Goal: Information Seeking & Learning: Learn about a topic

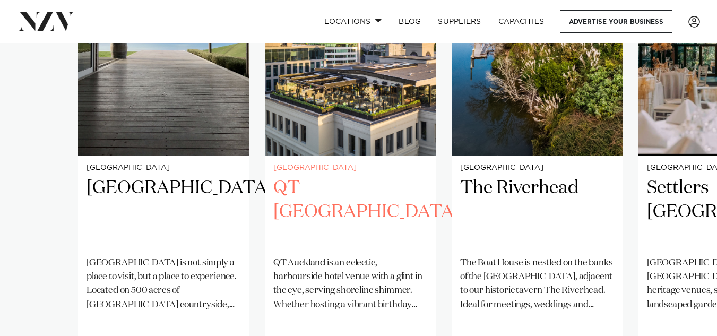
scroll to position [823, 0]
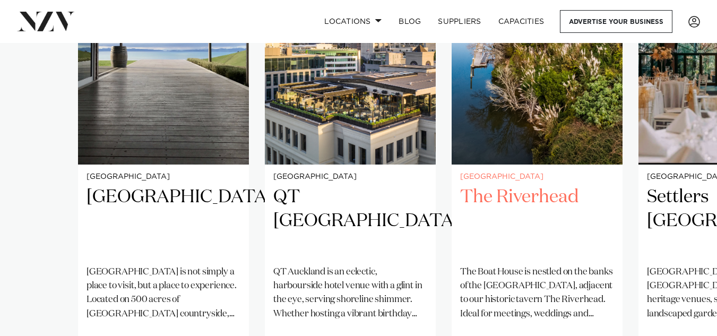
click at [519, 104] on img "3 / 25" at bounding box center [537, 49] width 171 height 229
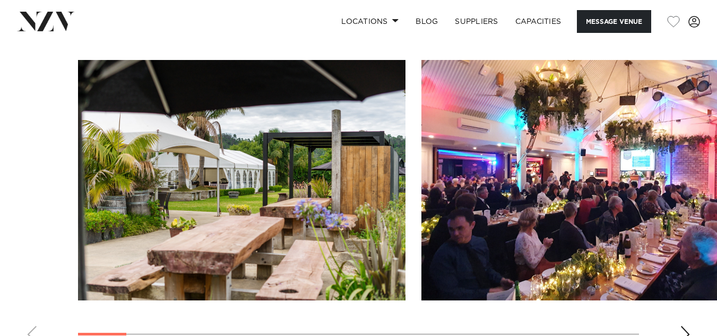
scroll to position [1046, 0]
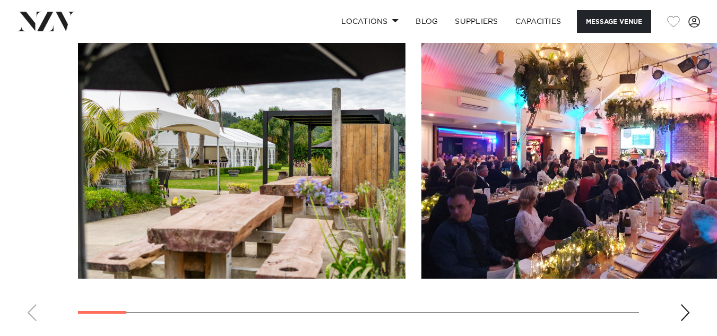
click at [686, 310] on div "Next slide" at bounding box center [685, 312] width 11 height 17
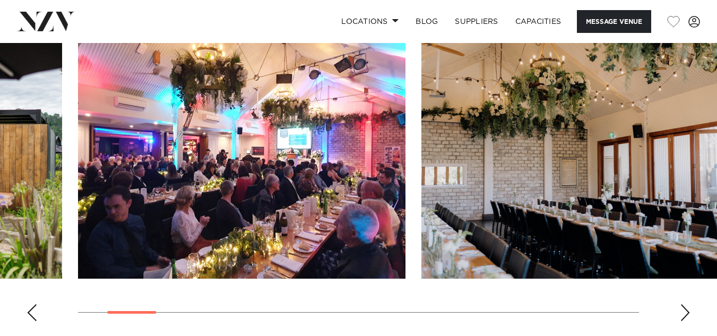
click at [686, 310] on div "Next slide" at bounding box center [685, 312] width 11 height 17
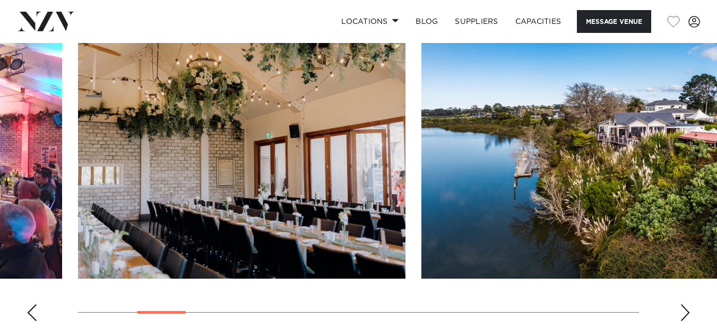
click at [686, 310] on div "Next slide" at bounding box center [685, 312] width 11 height 17
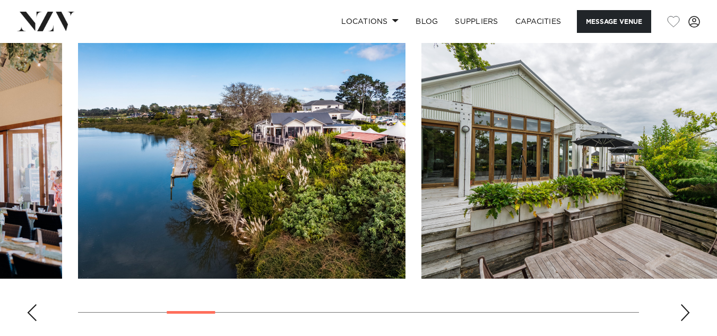
click at [686, 310] on div "Next slide" at bounding box center [685, 312] width 11 height 17
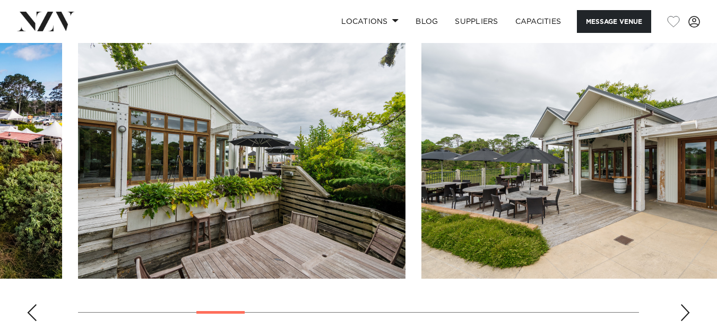
click at [686, 310] on div "Next slide" at bounding box center [685, 312] width 11 height 17
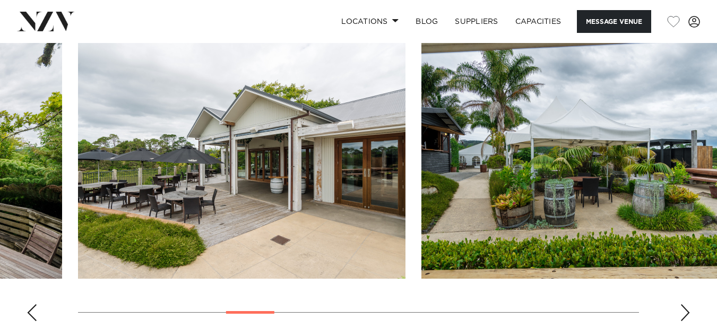
click at [686, 310] on div "Next slide" at bounding box center [685, 312] width 11 height 17
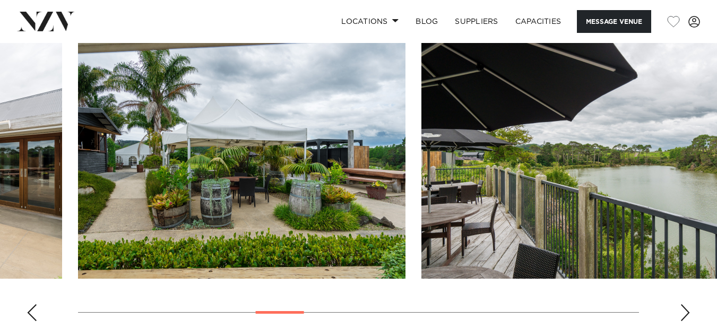
click at [686, 310] on div "Next slide" at bounding box center [685, 312] width 11 height 17
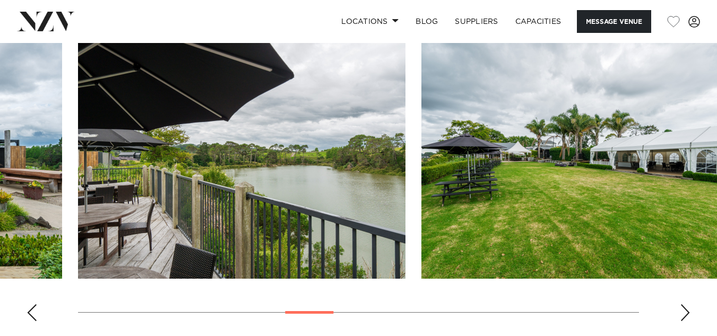
click at [686, 310] on div "Next slide" at bounding box center [685, 312] width 11 height 17
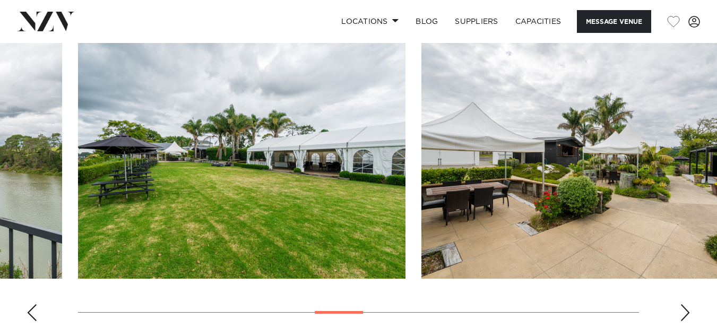
click at [686, 310] on div "Next slide" at bounding box center [685, 312] width 11 height 17
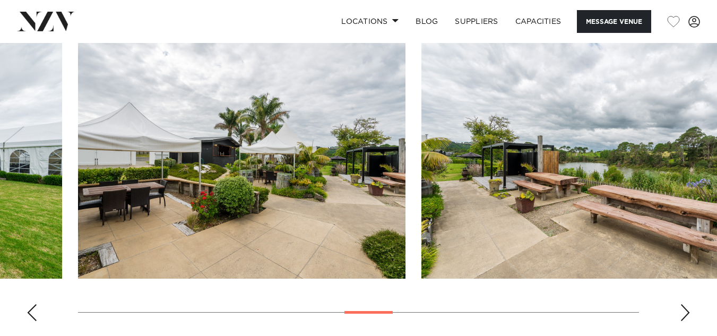
click at [686, 310] on div "Next slide" at bounding box center [685, 312] width 11 height 17
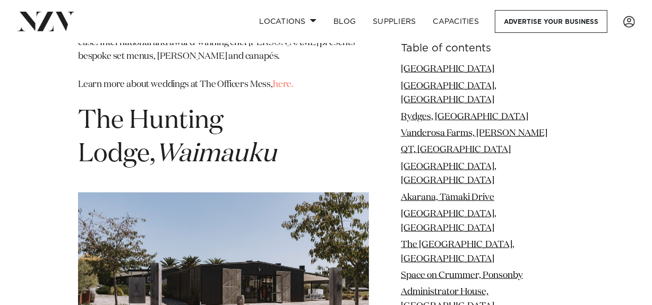
scroll to position [8531, 0]
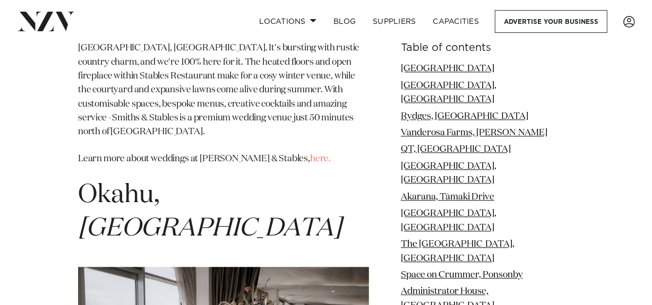
scroll to position [9346, 0]
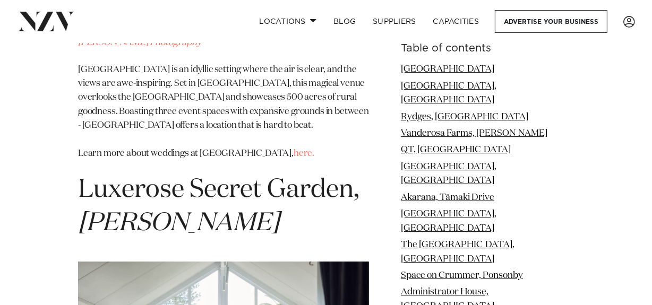
scroll to position [10165, 0]
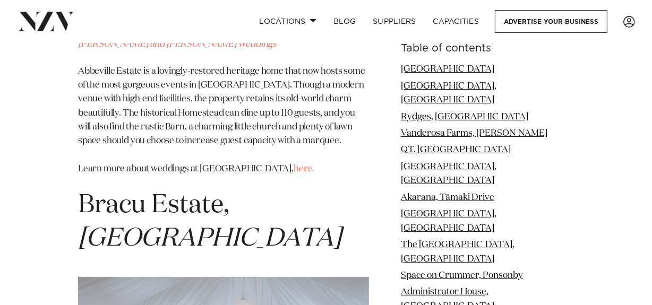
scroll to position [11051, 0]
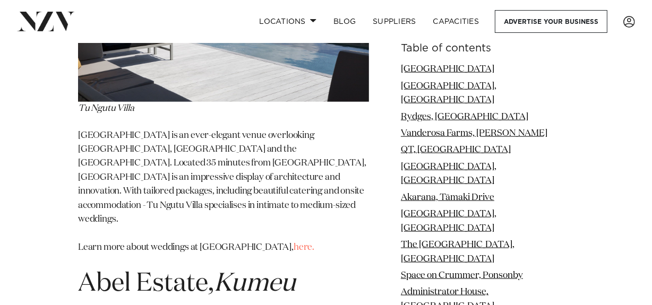
scroll to position [11852, 0]
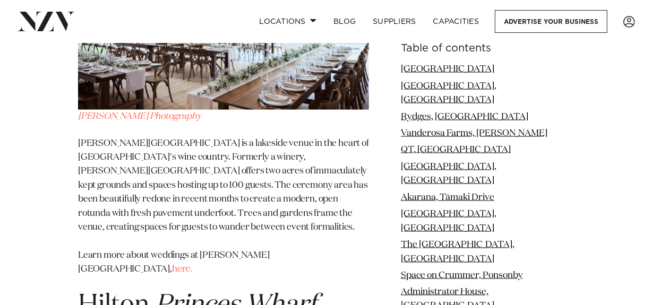
scroll to position [12298, 0]
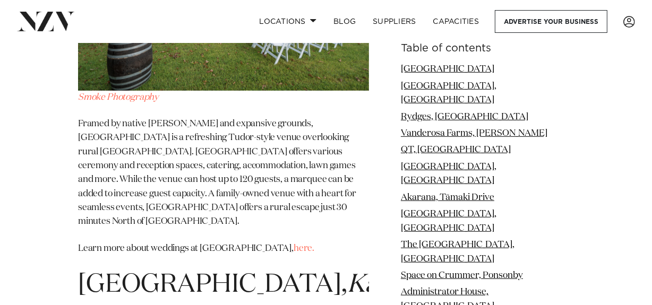
scroll to position [14891, 0]
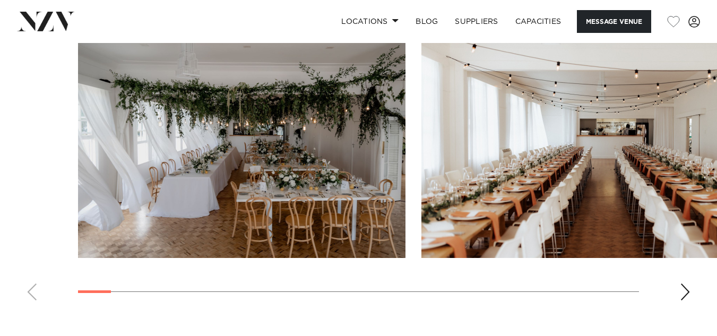
scroll to position [1021, 0]
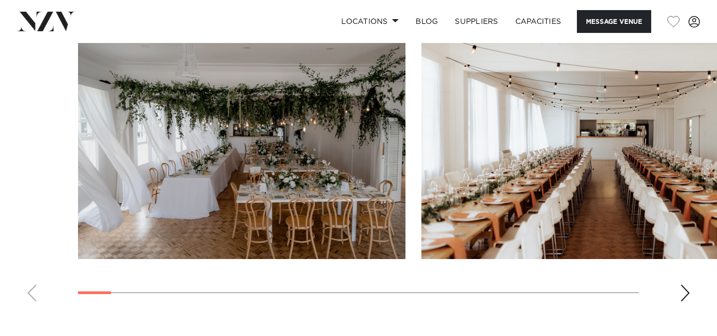
click at [690, 290] on div "Next slide" at bounding box center [685, 293] width 11 height 17
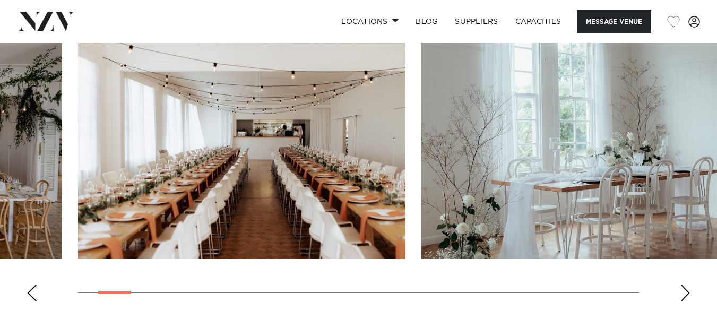
click at [690, 290] on div "Next slide" at bounding box center [685, 293] width 11 height 17
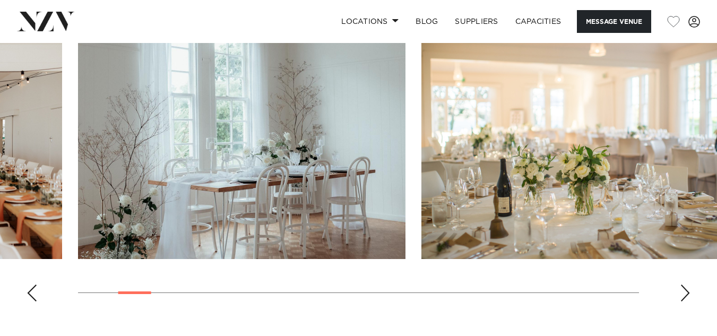
click at [690, 290] on div "Next slide" at bounding box center [685, 293] width 11 height 17
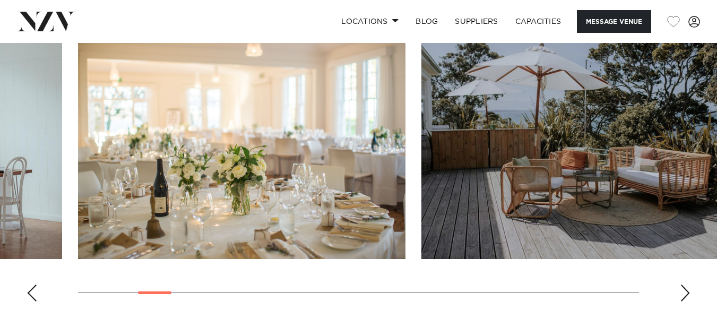
click at [690, 290] on div "Next slide" at bounding box center [685, 293] width 11 height 17
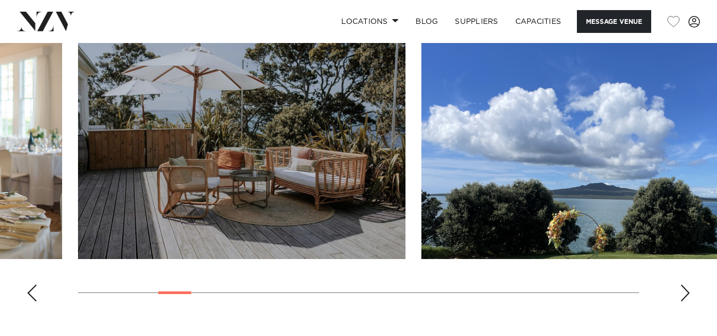
click at [690, 290] on div "Next slide" at bounding box center [685, 293] width 11 height 17
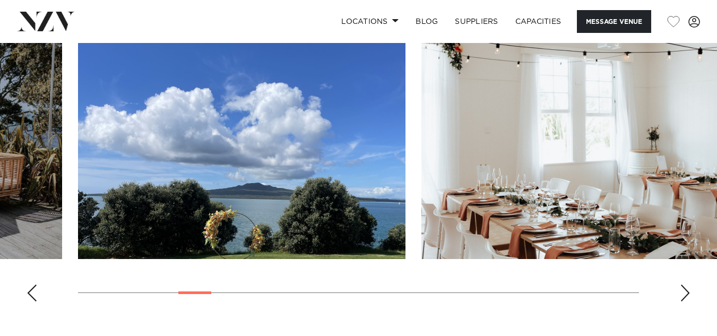
click at [690, 290] on div "Next slide" at bounding box center [685, 293] width 11 height 17
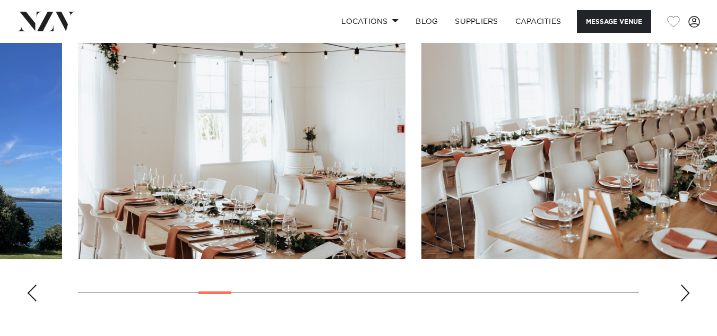
click at [690, 290] on div "Next slide" at bounding box center [685, 293] width 11 height 17
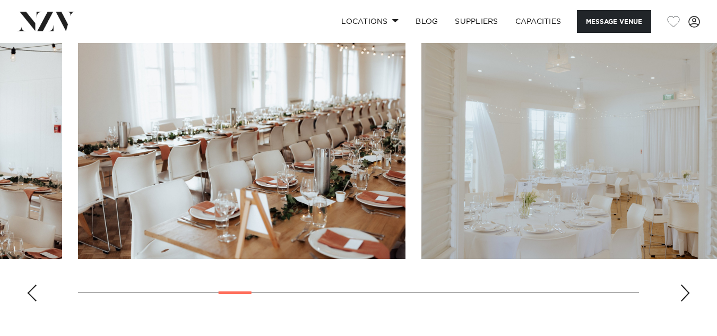
click at [690, 290] on div "Next slide" at bounding box center [685, 293] width 11 height 17
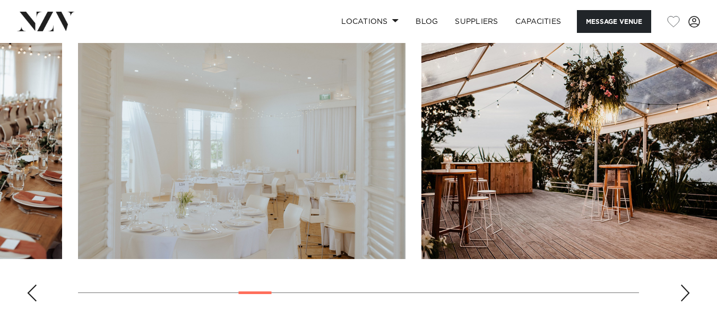
click at [690, 290] on div "Next slide" at bounding box center [685, 293] width 11 height 17
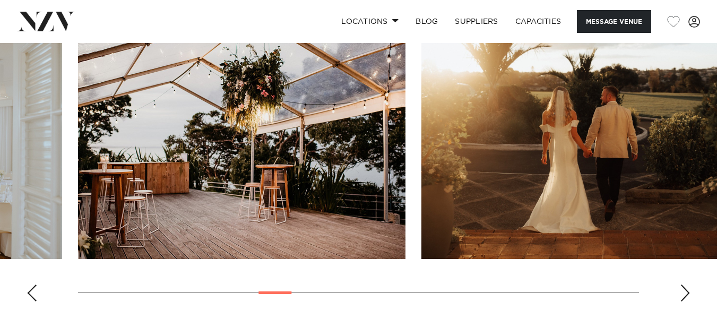
click at [690, 290] on div "Next slide" at bounding box center [685, 293] width 11 height 17
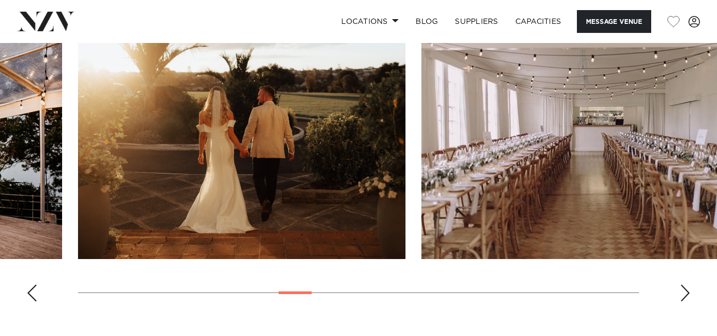
click at [690, 290] on div "Next slide" at bounding box center [685, 293] width 11 height 17
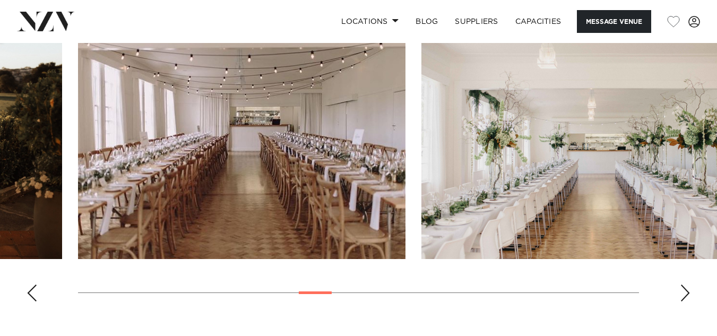
click at [690, 290] on div "Next slide" at bounding box center [685, 293] width 11 height 17
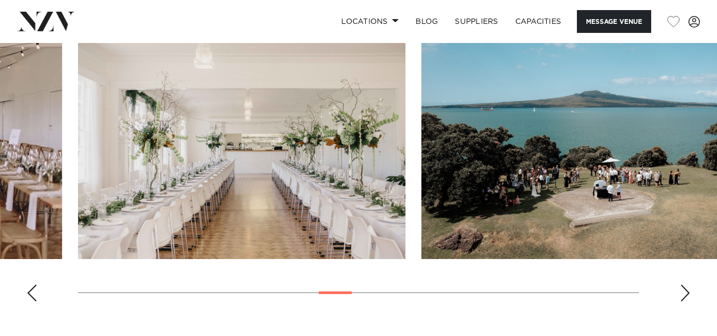
click at [690, 290] on div "Next slide" at bounding box center [685, 293] width 11 height 17
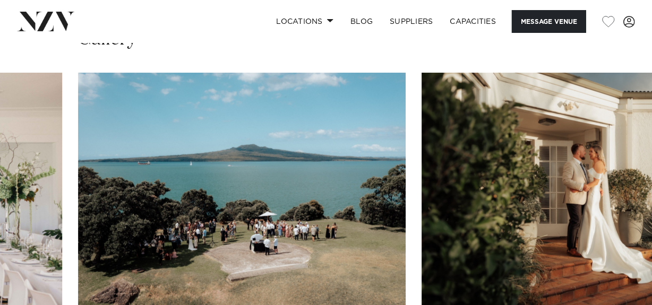
click at [218, 172] on img "14 / 28" at bounding box center [242, 193] width 328 height 241
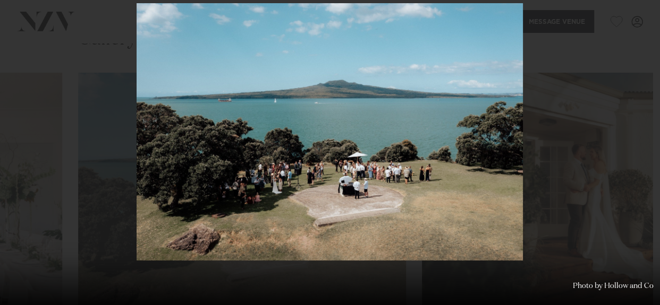
click at [362, 186] on img at bounding box center [329, 132] width 386 height 258
click at [645, 14] on icon at bounding box center [647, 11] width 7 height 7
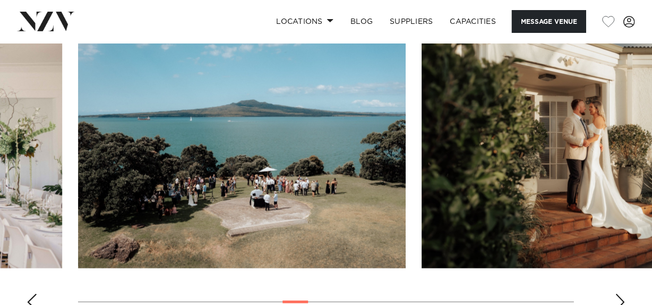
scroll to position [1063, 0]
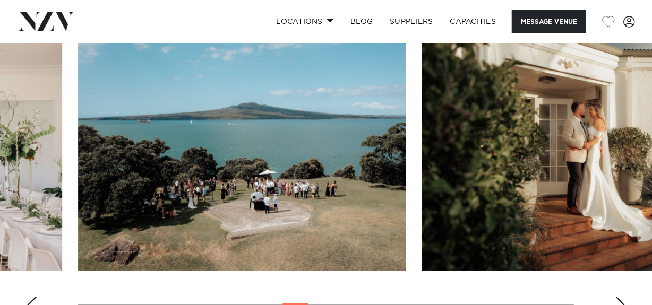
click at [614, 278] on swiper-container at bounding box center [326, 177] width 652 height 292
click at [619, 297] on div "Next slide" at bounding box center [620, 305] width 11 height 17
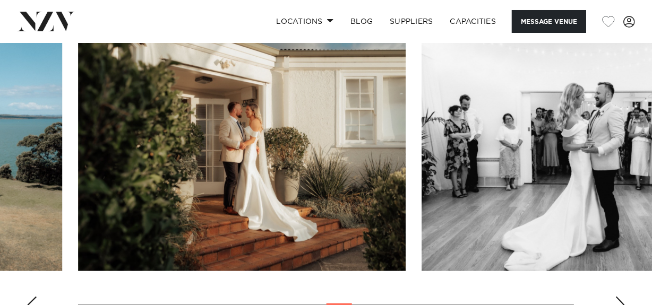
click at [619, 297] on div "Next slide" at bounding box center [620, 305] width 11 height 17
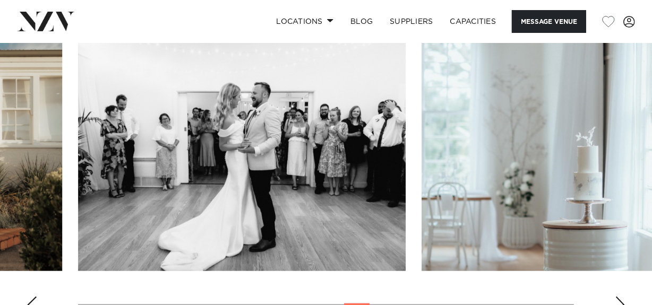
click at [619, 297] on div "Next slide" at bounding box center [620, 305] width 11 height 17
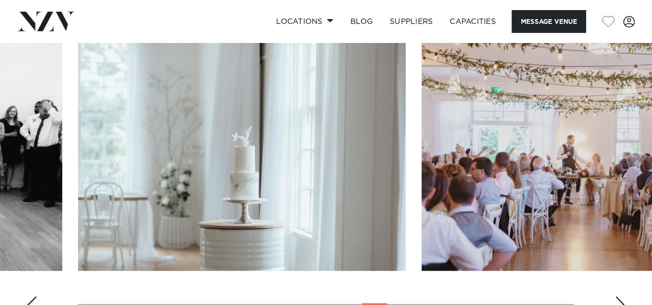
click at [619, 297] on div "Next slide" at bounding box center [620, 305] width 11 height 17
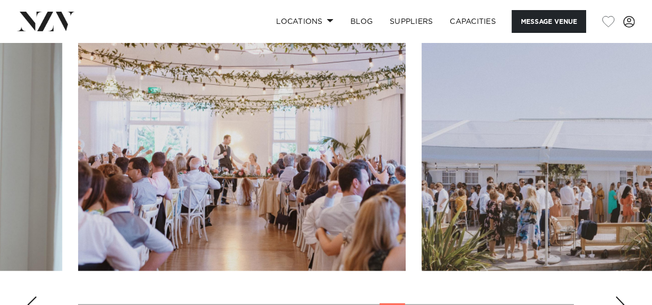
click at [619, 297] on div "Next slide" at bounding box center [620, 305] width 11 height 17
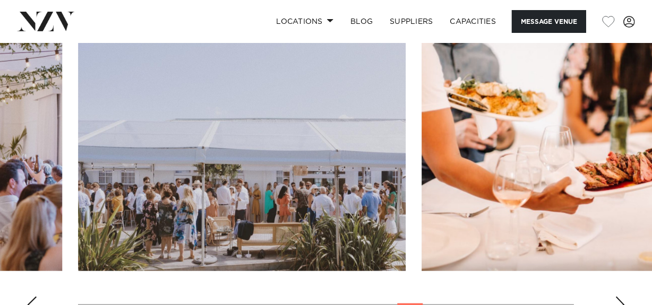
click at [619, 297] on div "Next slide" at bounding box center [620, 305] width 11 height 17
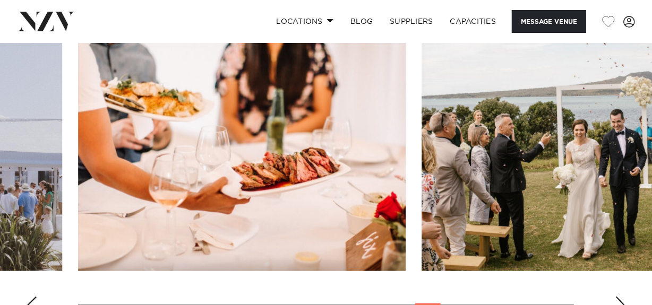
click at [619, 297] on div "Next slide" at bounding box center [620, 305] width 11 height 17
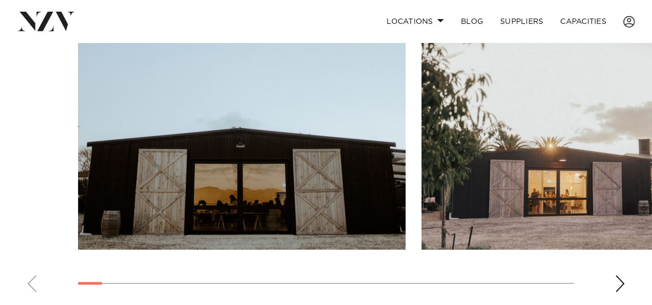
scroll to position [733, 0]
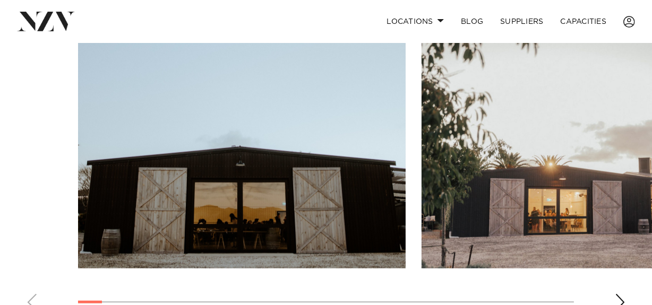
click at [619, 294] on div "Next slide" at bounding box center [620, 302] width 11 height 17
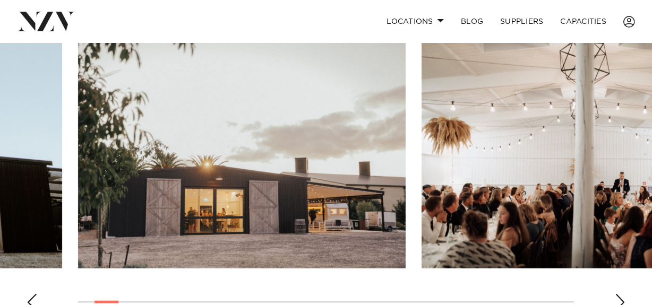
click at [619, 294] on div "Next slide" at bounding box center [620, 302] width 11 height 17
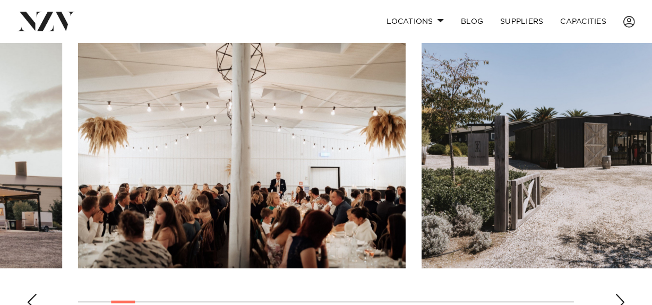
click at [619, 294] on div "Next slide" at bounding box center [620, 302] width 11 height 17
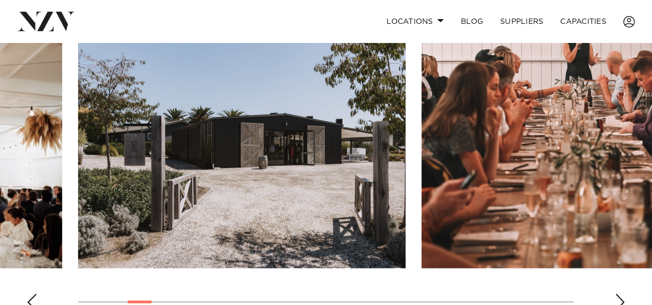
click at [619, 294] on div "Next slide" at bounding box center [620, 302] width 11 height 17
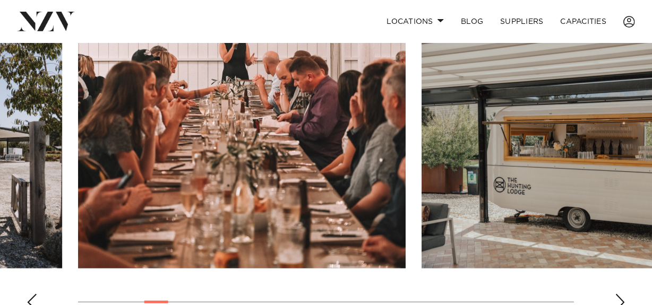
click at [619, 294] on div "Next slide" at bounding box center [620, 302] width 11 height 17
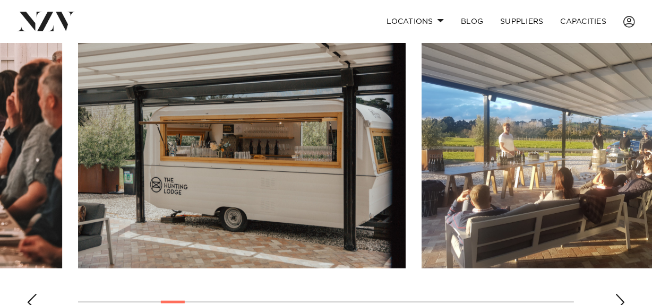
click at [619, 294] on div "Next slide" at bounding box center [620, 302] width 11 height 17
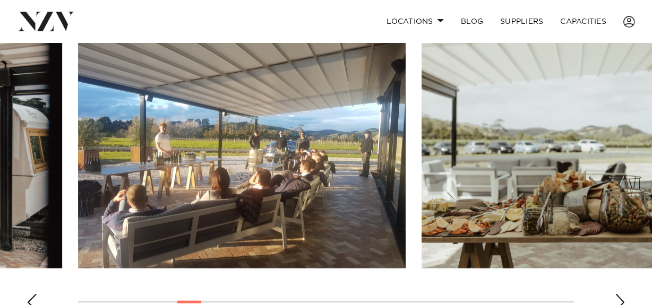
click at [619, 294] on div "Next slide" at bounding box center [620, 302] width 11 height 17
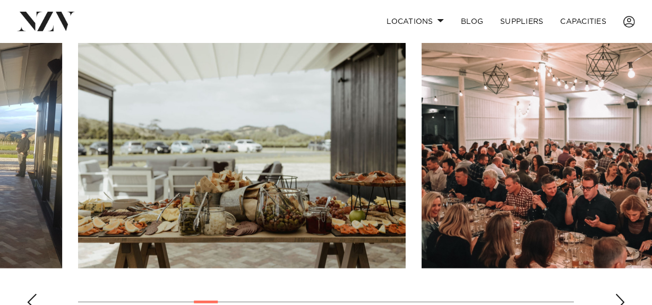
click at [619, 294] on div "Next slide" at bounding box center [620, 302] width 11 height 17
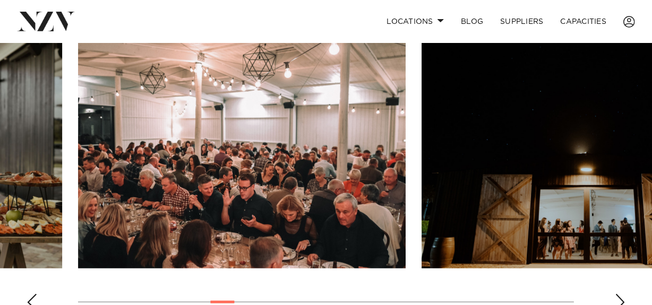
click at [619, 294] on div "Next slide" at bounding box center [620, 302] width 11 height 17
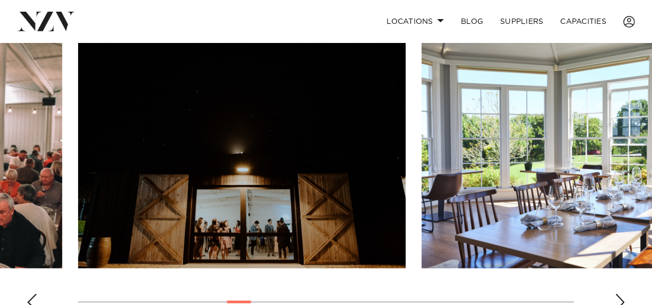
click at [619, 294] on div "Next slide" at bounding box center [620, 302] width 11 height 17
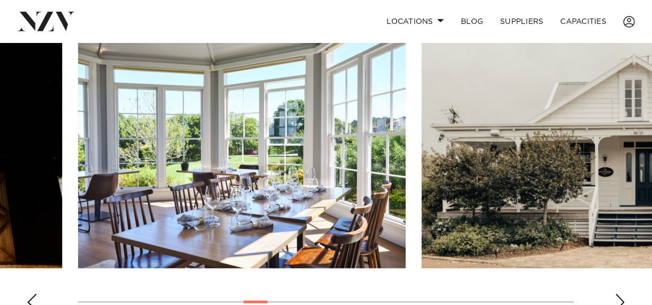
click at [619, 294] on div "Next slide" at bounding box center [620, 302] width 11 height 17
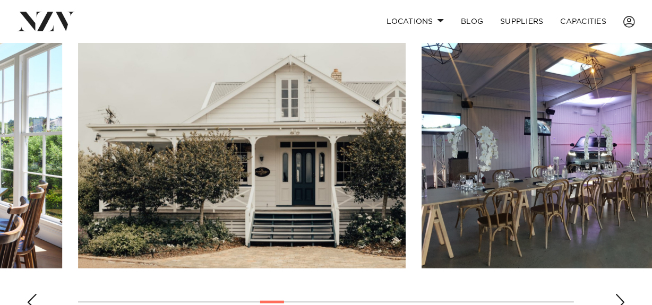
click at [619, 294] on div "Next slide" at bounding box center [620, 302] width 11 height 17
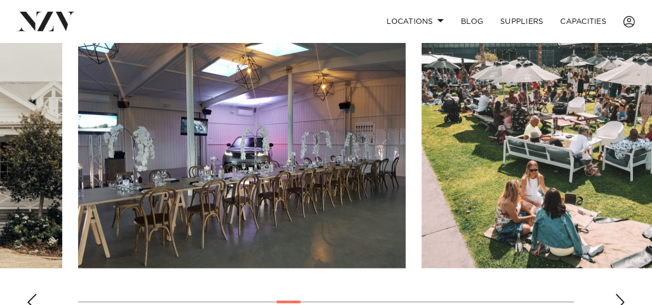
click at [619, 294] on div "Next slide" at bounding box center [620, 302] width 11 height 17
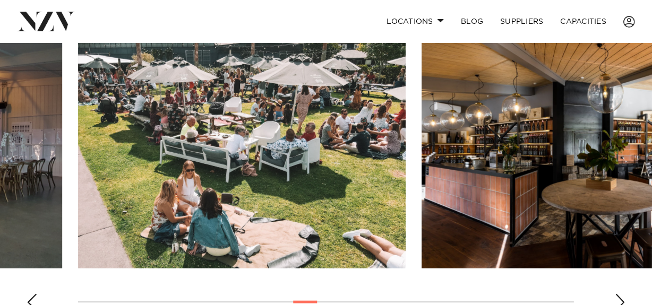
click at [619, 294] on div "Next slide" at bounding box center [620, 302] width 11 height 17
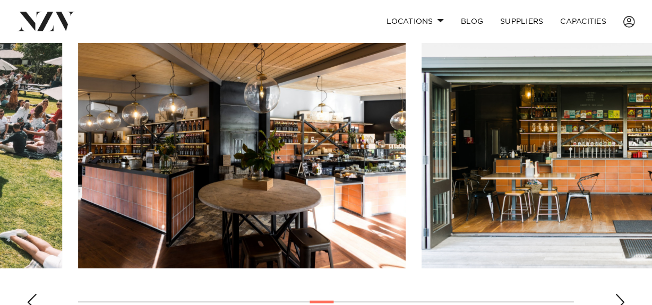
click at [619, 294] on div "Next slide" at bounding box center [620, 302] width 11 height 17
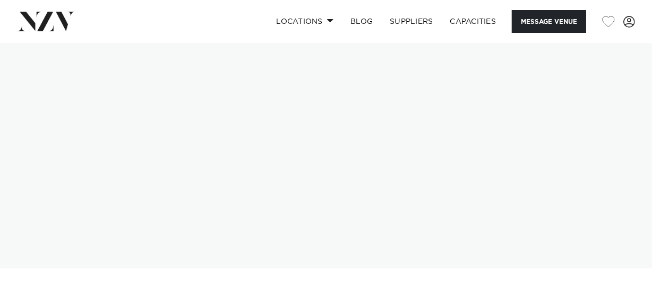
scroll to position [85, 0]
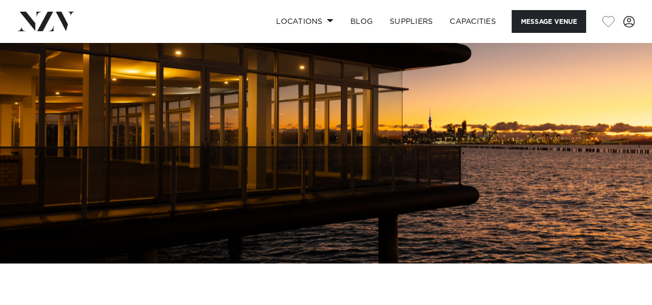
click at [344, 206] on img at bounding box center [326, 111] width 652 height 306
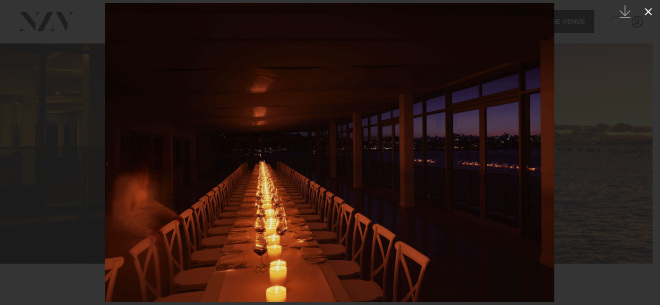
click at [650, 12] on icon at bounding box center [647, 11] width 13 height 13
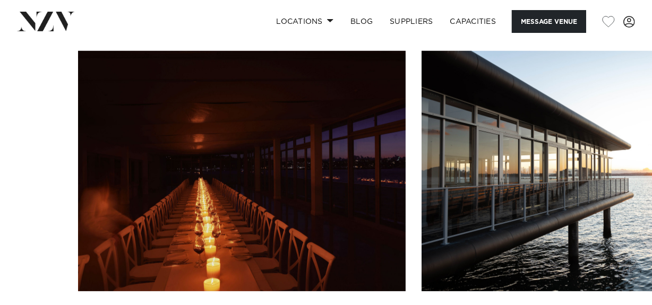
scroll to position [908, 0]
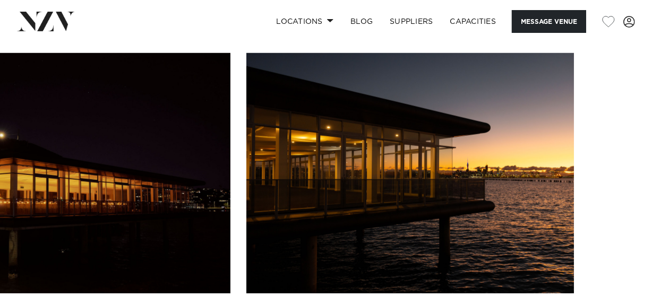
click at [618, 304] on swiper-container at bounding box center [326, 199] width 652 height 292
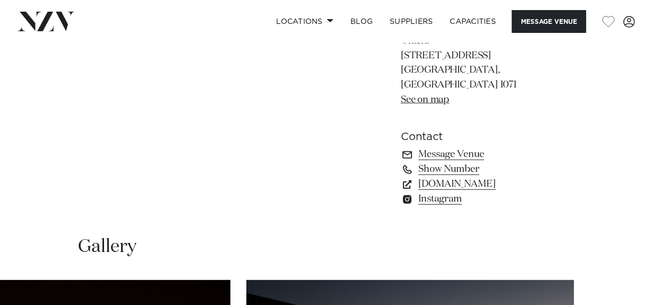
scroll to position [679, 0]
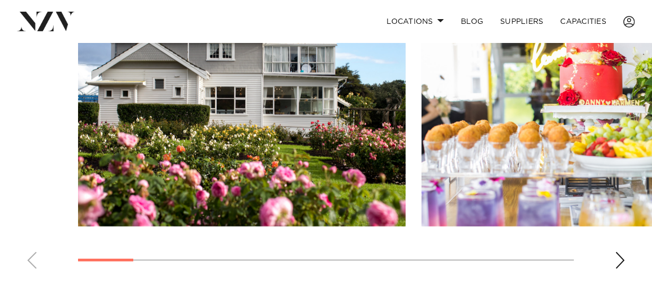
scroll to position [783, 0]
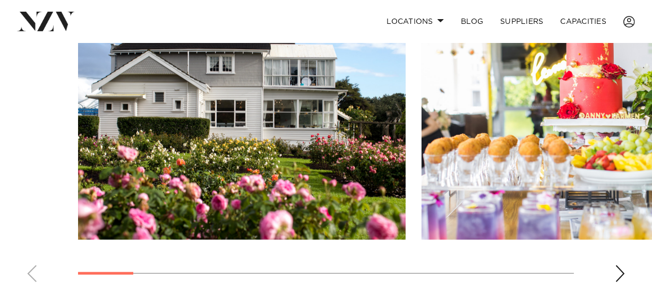
click at [621, 278] on div "Next slide" at bounding box center [620, 274] width 11 height 17
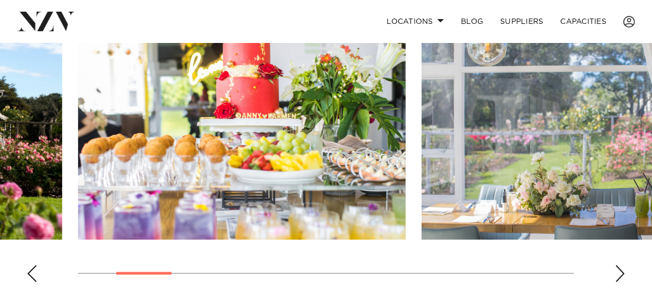
click at [621, 278] on div "Next slide" at bounding box center [620, 274] width 11 height 17
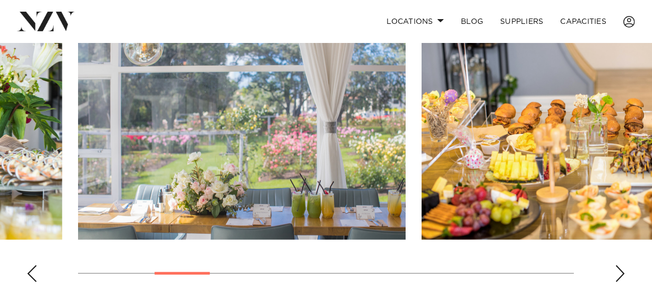
click at [621, 278] on div "Next slide" at bounding box center [620, 274] width 11 height 17
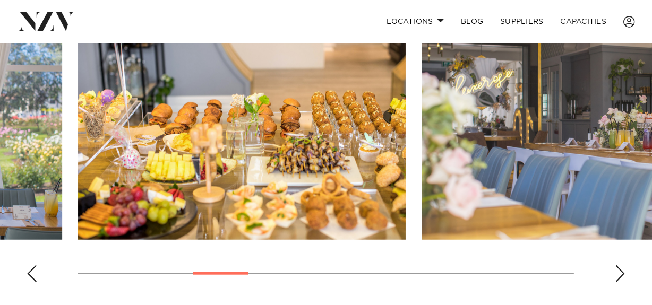
click at [621, 278] on div "Next slide" at bounding box center [620, 274] width 11 height 17
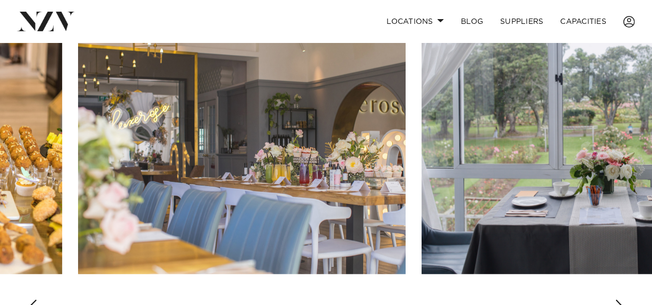
scroll to position [748, 0]
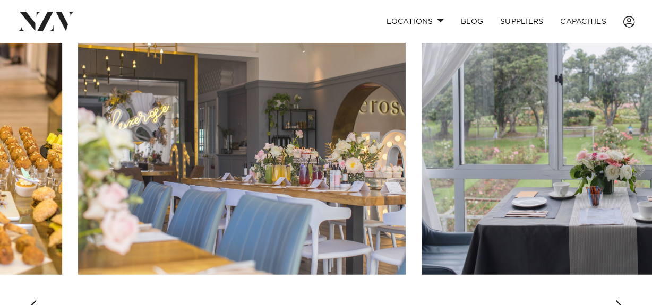
click at [619, 302] on div "Next slide" at bounding box center [620, 309] width 11 height 17
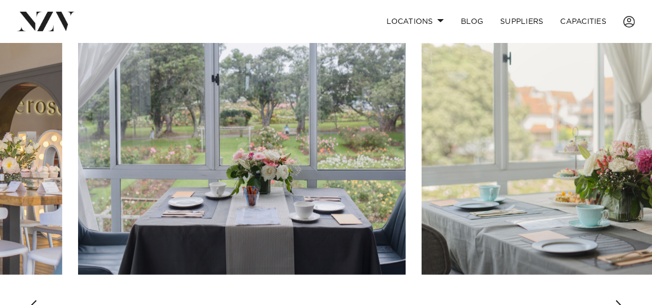
click at [619, 302] on div "Next slide" at bounding box center [620, 309] width 11 height 17
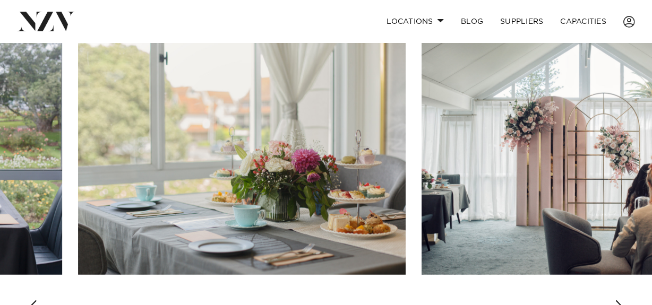
click at [619, 302] on div "Next slide" at bounding box center [620, 309] width 11 height 17
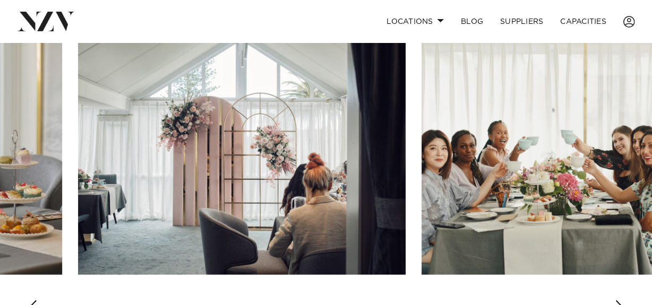
click at [619, 302] on div "Next slide" at bounding box center [620, 309] width 11 height 17
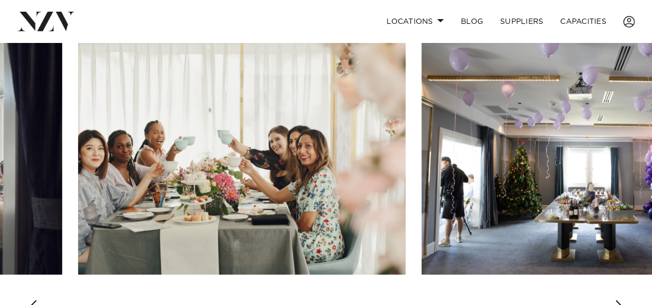
click at [619, 302] on div "Next slide" at bounding box center [620, 309] width 11 height 17
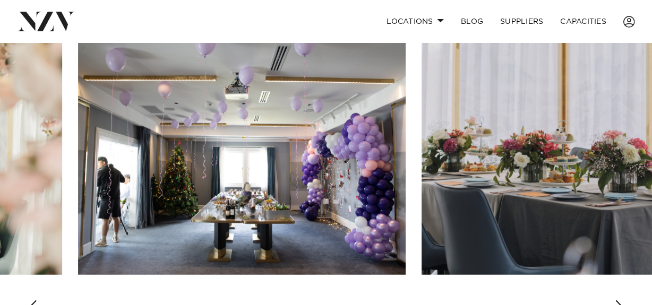
click at [619, 302] on div "Next slide" at bounding box center [620, 309] width 11 height 17
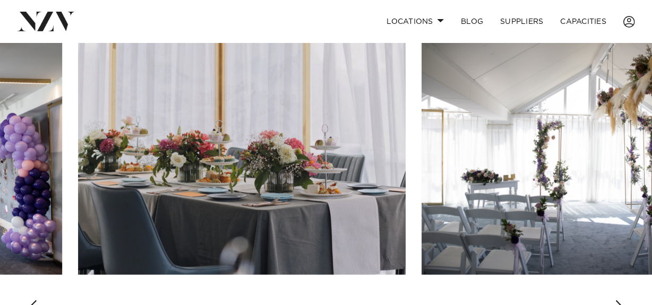
click at [619, 302] on div "Next slide" at bounding box center [620, 309] width 11 height 17
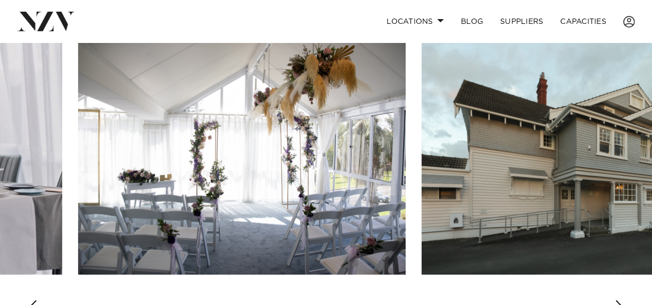
click at [619, 302] on div "Next slide" at bounding box center [620, 309] width 11 height 17
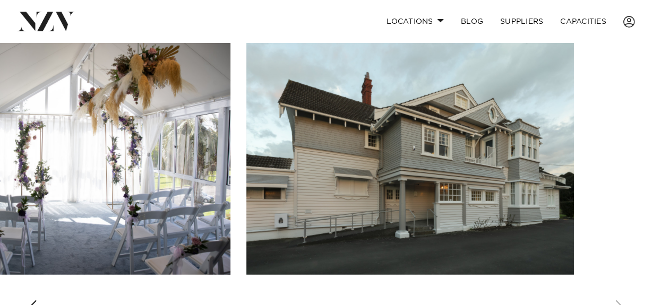
click at [619, 302] on swiper-container at bounding box center [326, 181] width 652 height 292
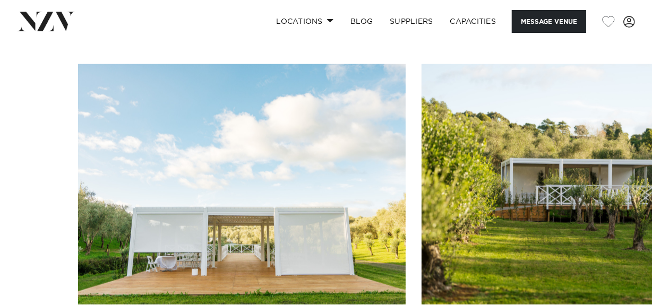
scroll to position [1340, 0]
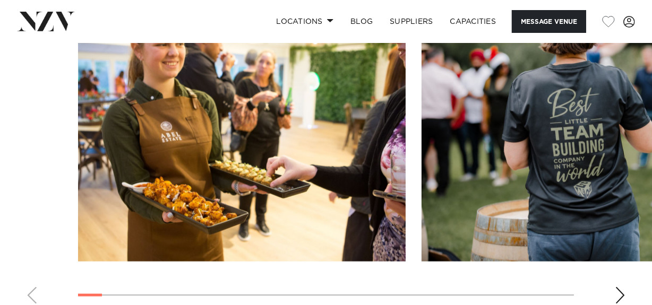
scroll to position [1076, 0]
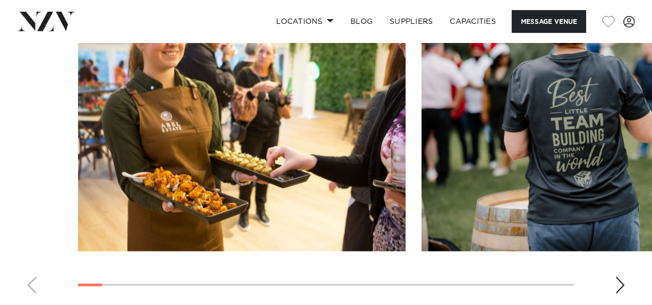
click at [619, 294] on div "Next slide" at bounding box center [620, 285] width 11 height 17
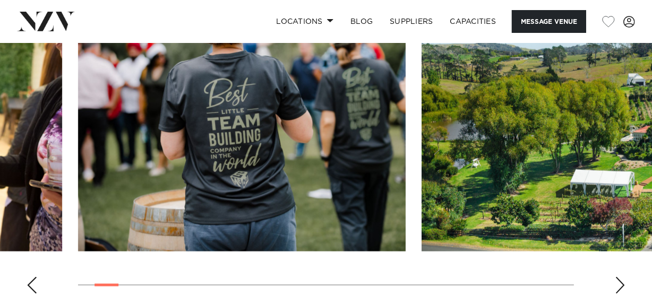
click at [619, 294] on div "Next slide" at bounding box center [620, 285] width 11 height 17
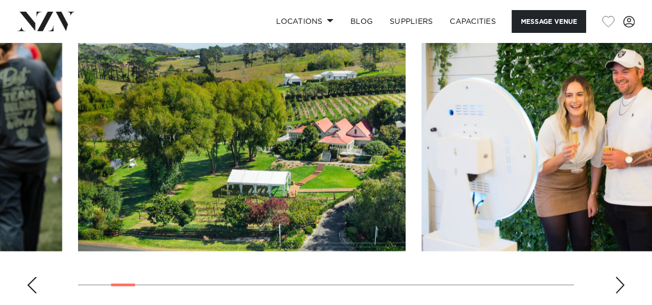
click at [619, 294] on div "Next slide" at bounding box center [620, 285] width 11 height 17
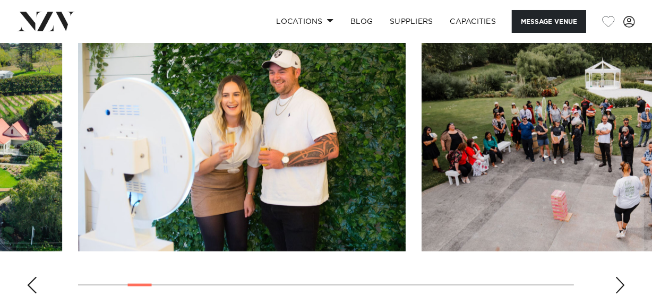
click at [619, 294] on div "Next slide" at bounding box center [620, 285] width 11 height 17
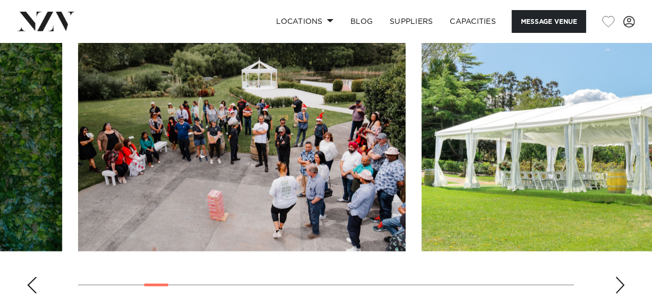
click at [619, 294] on div "Next slide" at bounding box center [620, 285] width 11 height 17
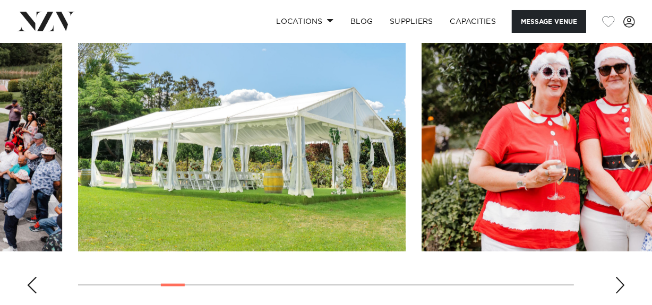
click at [619, 294] on div "Next slide" at bounding box center [620, 285] width 11 height 17
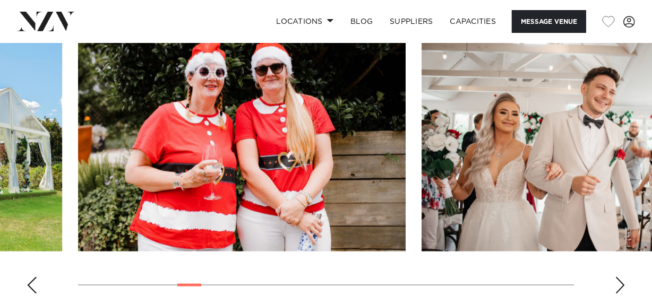
click at [619, 294] on div "Next slide" at bounding box center [620, 285] width 11 height 17
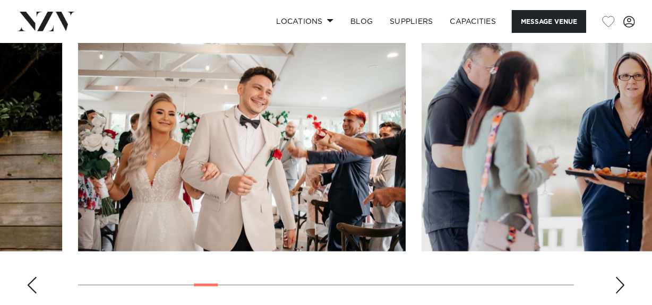
click at [619, 294] on div "Next slide" at bounding box center [620, 285] width 11 height 17
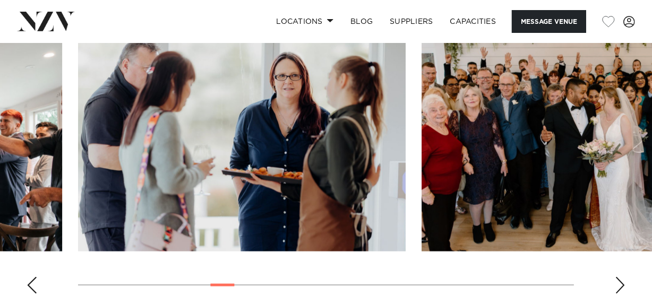
click at [619, 294] on div "Next slide" at bounding box center [620, 285] width 11 height 17
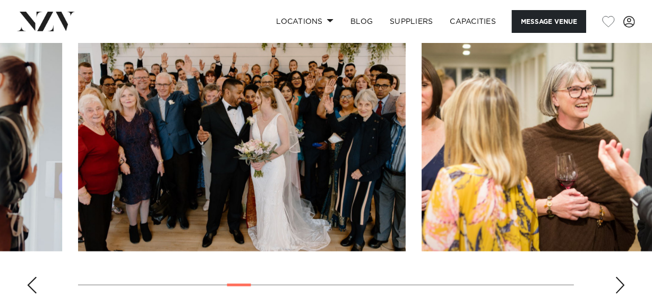
click at [619, 294] on div "Next slide" at bounding box center [620, 285] width 11 height 17
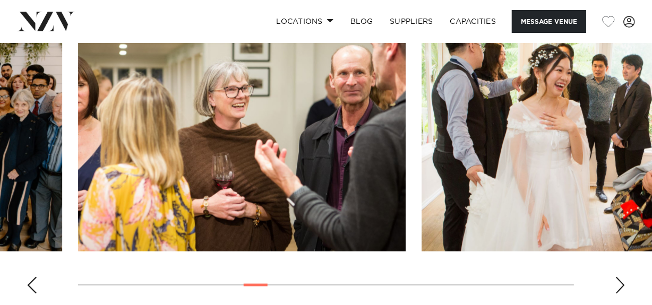
click at [619, 294] on div "Next slide" at bounding box center [620, 285] width 11 height 17
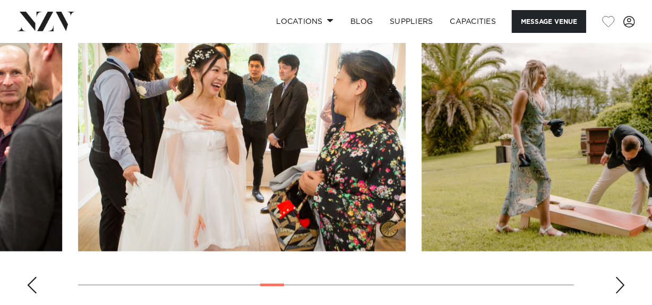
click at [619, 294] on div "Next slide" at bounding box center [620, 285] width 11 height 17
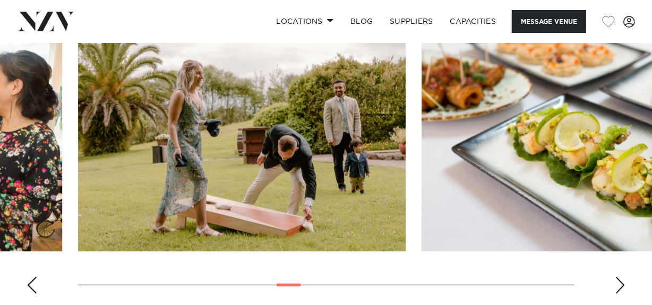
click at [619, 294] on div "Next slide" at bounding box center [620, 285] width 11 height 17
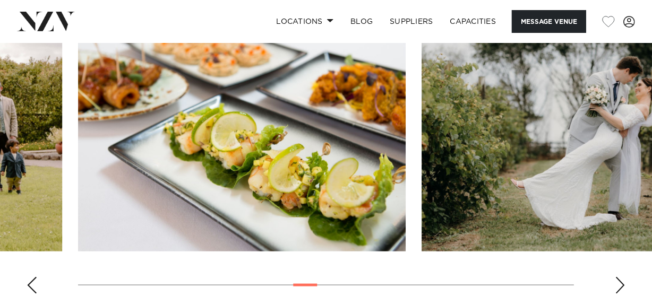
click at [619, 294] on div "Next slide" at bounding box center [620, 285] width 11 height 17
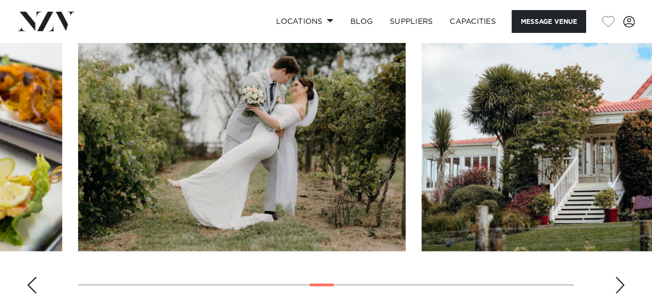
click at [619, 294] on div "Next slide" at bounding box center [620, 285] width 11 height 17
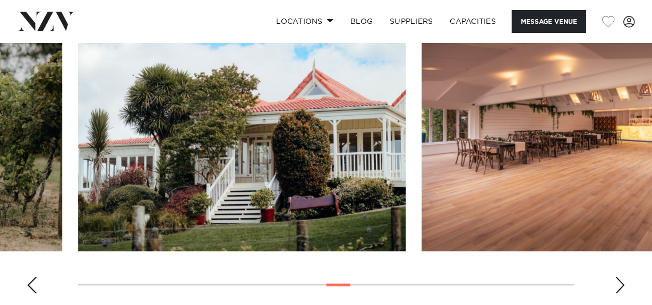
click at [619, 294] on div "Next slide" at bounding box center [620, 285] width 11 height 17
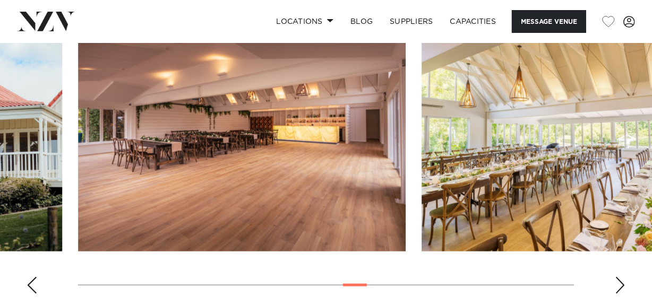
click at [619, 294] on div "Next slide" at bounding box center [620, 285] width 11 height 17
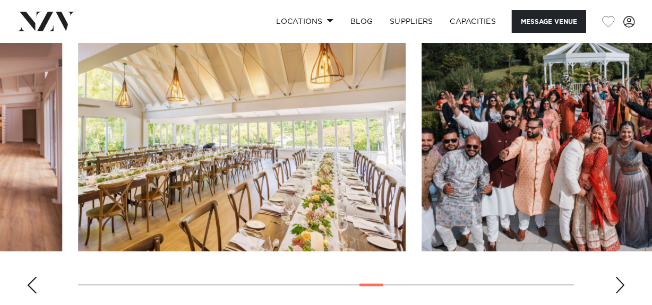
click at [619, 294] on div "Next slide" at bounding box center [620, 285] width 11 height 17
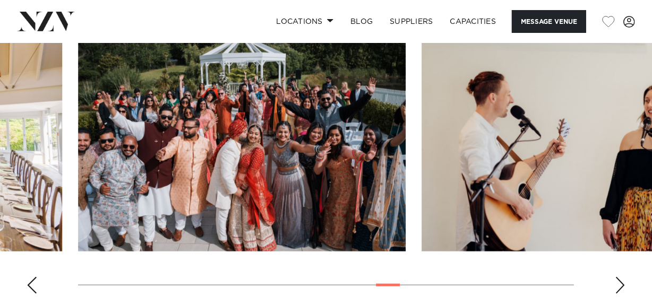
click at [619, 294] on div "Next slide" at bounding box center [620, 285] width 11 height 17
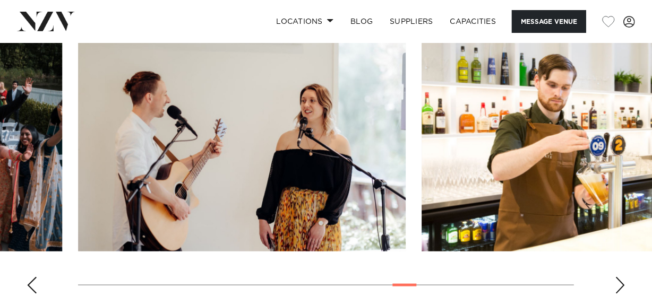
click at [619, 294] on div "Next slide" at bounding box center [620, 285] width 11 height 17
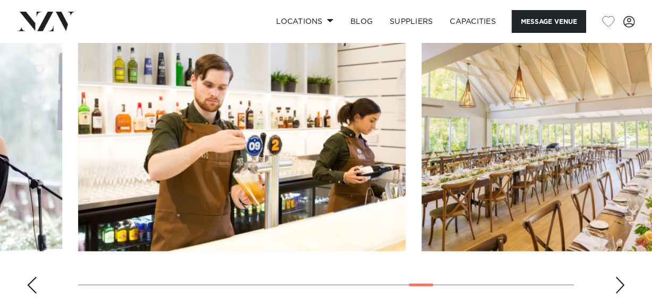
click at [619, 294] on div "Next slide" at bounding box center [620, 285] width 11 height 17
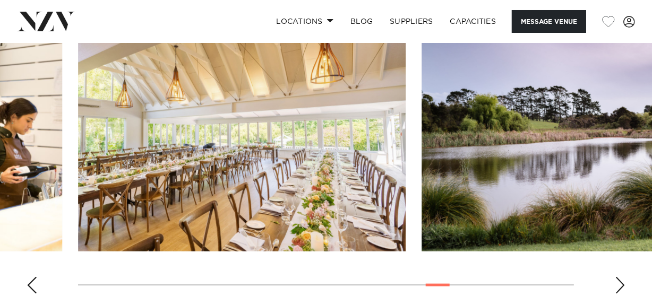
click at [619, 294] on div "Next slide" at bounding box center [620, 285] width 11 height 17
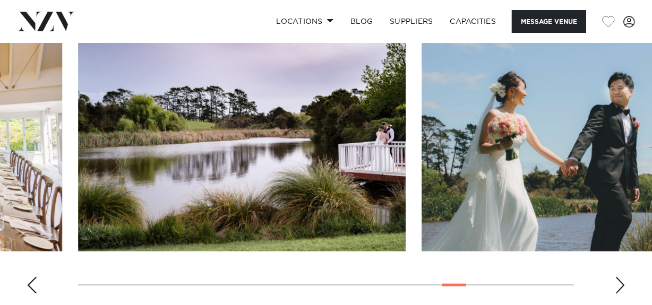
click at [619, 294] on div "Next slide" at bounding box center [620, 285] width 11 height 17
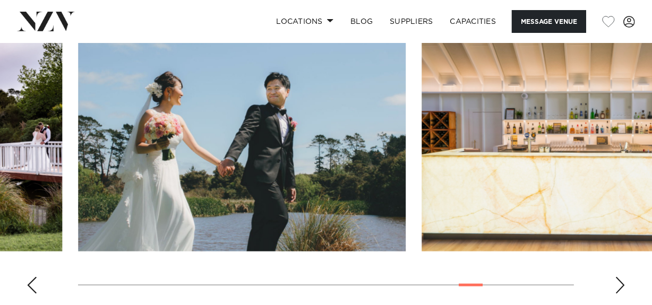
click at [619, 294] on div "Next slide" at bounding box center [620, 285] width 11 height 17
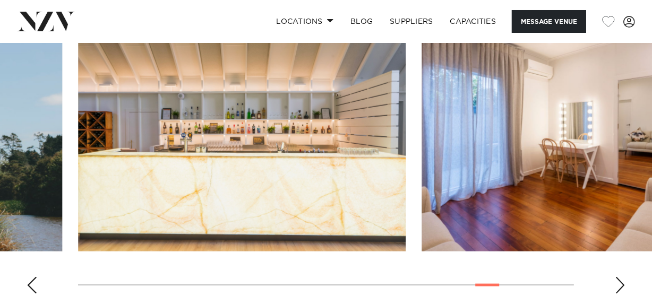
click at [619, 294] on div "Next slide" at bounding box center [620, 285] width 11 height 17
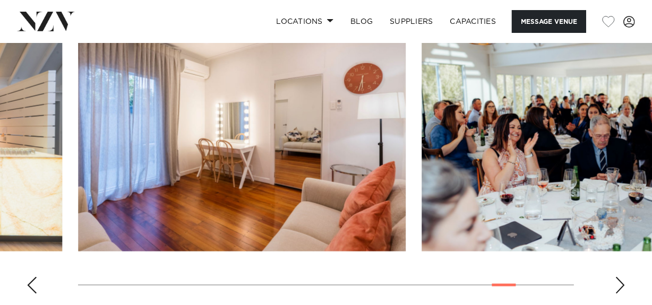
click at [619, 294] on div "Next slide" at bounding box center [620, 285] width 11 height 17
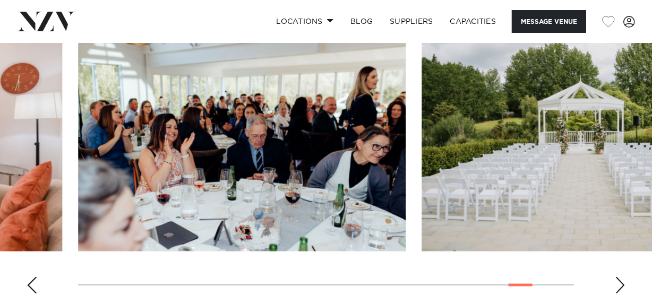
click at [619, 294] on div "Next slide" at bounding box center [620, 285] width 11 height 17
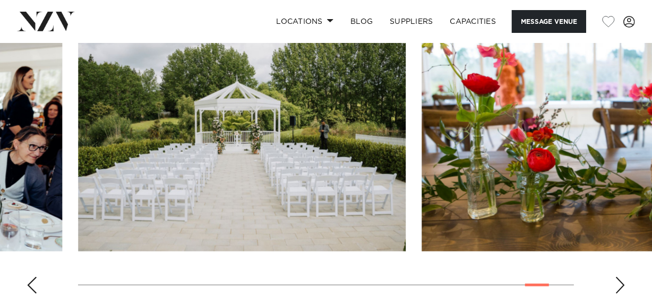
click at [619, 294] on div "Next slide" at bounding box center [620, 285] width 11 height 17
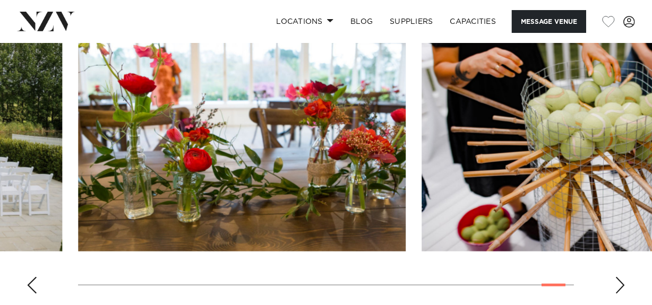
click at [619, 294] on div "Next slide" at bounding box center [620, 285] width 11 height 17
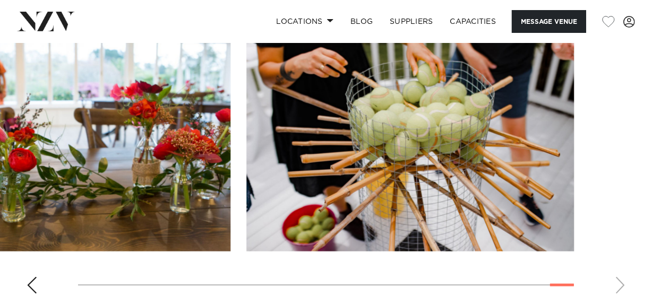
click at [619, 301] on swiper-container at bounding box center [326, 157] width 652 height 292
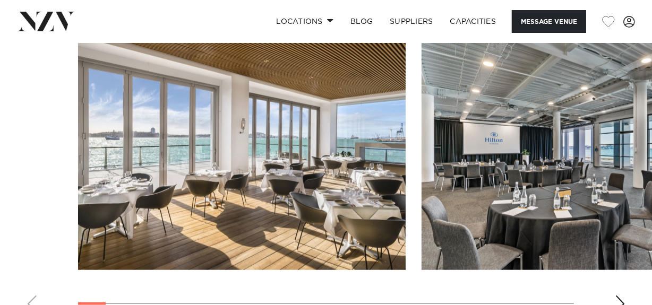
scroll to position [1030, 0]
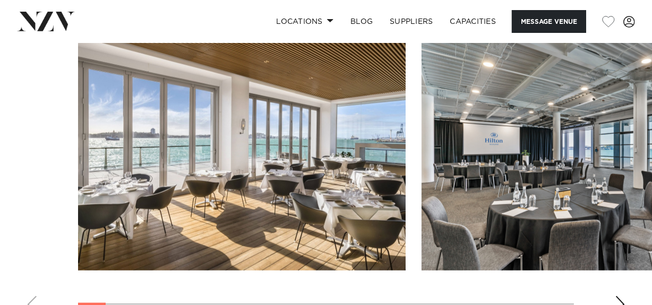
click at [619, 297] on div "Next slide" at bounding box center [620, 304] width 11 height 17
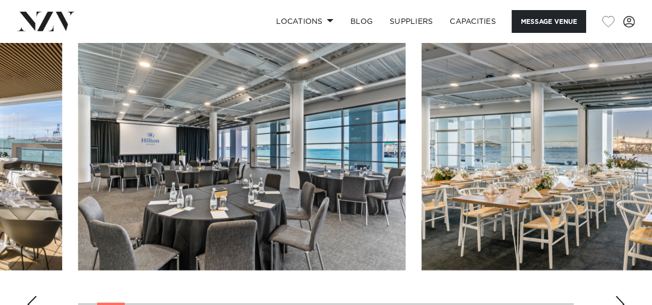
click at [619, 297] on div "Next slide" at bounding box center [620, 304] width 11 height 17
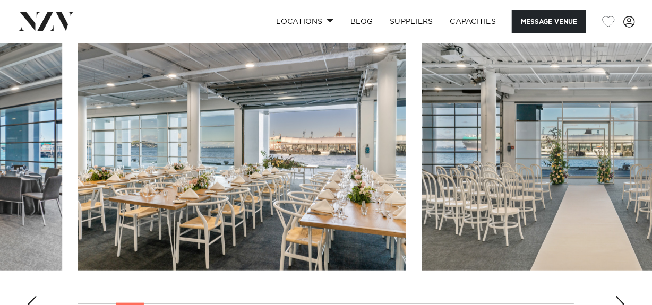
click at [619, 297] on div "Next slide" at bounding box center [620, 304] width 11 height 17
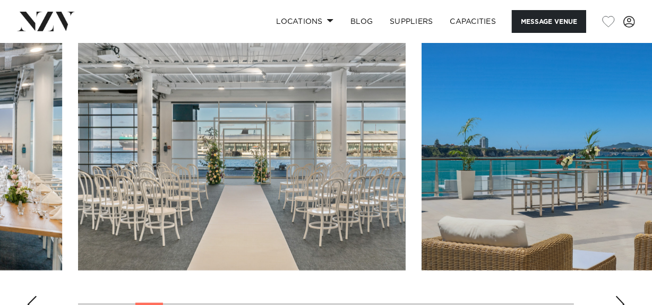
click at [619, 297] on div "Next slide" at bounding box center [620, 304] width 11 height 17
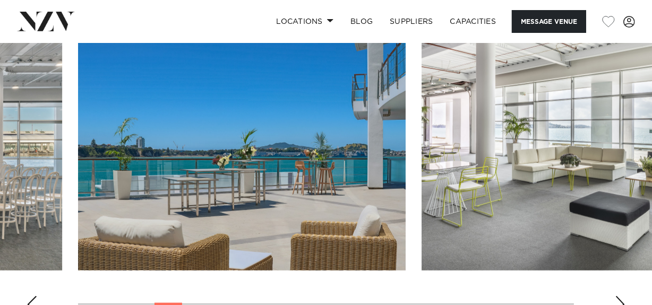
click at [619, 297] on div "Next slide" at bounding box center [620, 304] width 11 height 17
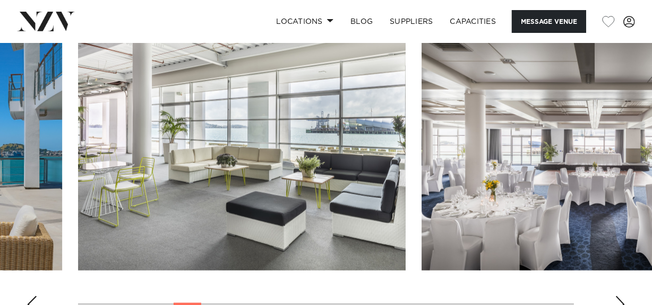
click at [619, 297] on div "Next slide" at bounding box center [620, 304] width 11 height 17
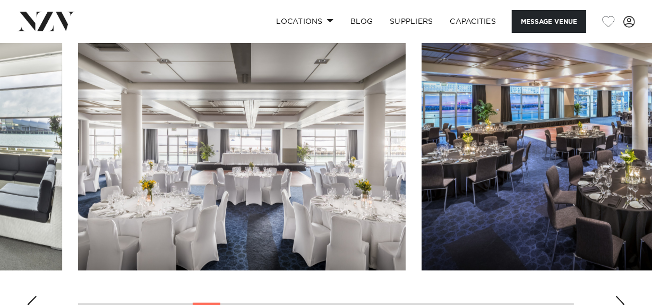
click at [619, 297] on div "Next slide" at bounding box center [620, 304] width 11 height 17
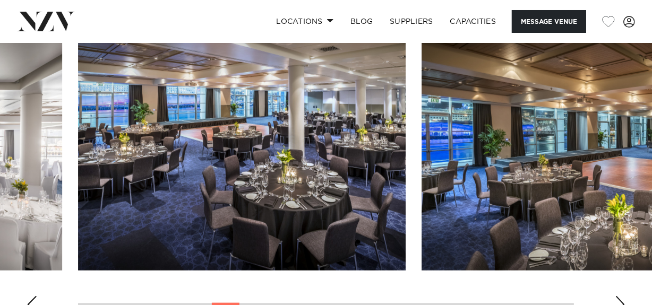
click at [619, 297] on div "Next slide" at bounding box center [620, 304] width 11 height 17
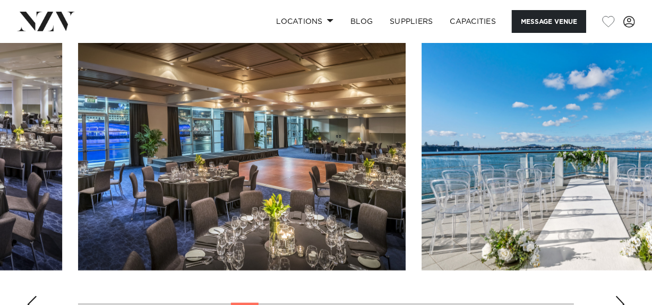
click at [619, 297] on div "Next slide" at bounding box center [620, 304] width 11 height 17
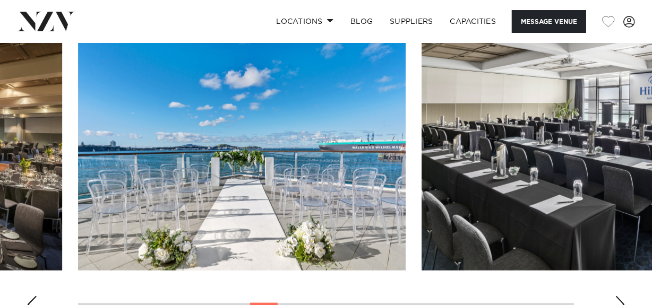
click at [619, 297] on div "Next slide" at bounding box center [620, 304] width 11 height 17
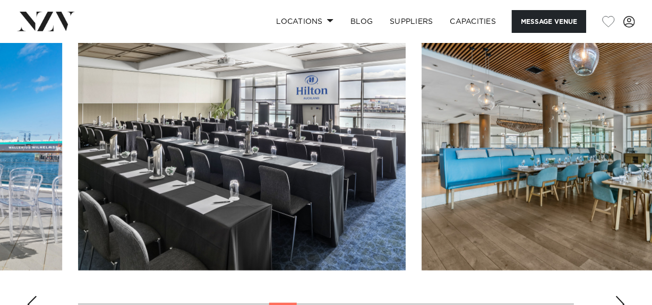
click at [619, 297] on div "Next slide" at bounding box center [620, 304] width 11 height 17
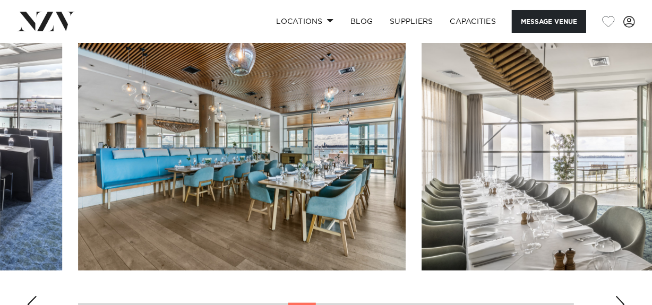
click at [619, 297] on div "Next slide" at bounding box center [620, 304] width 11 height 17
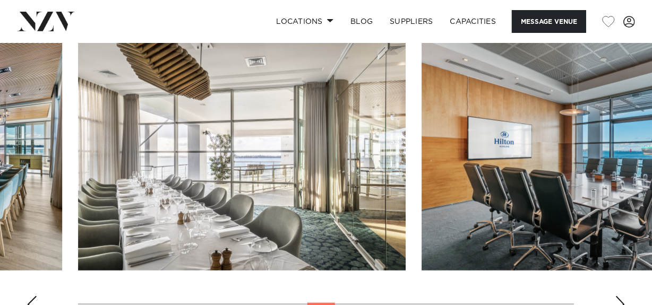
click at [619, 297] on div "Next slide" at bounding box center [620, 304] width 11 height 17
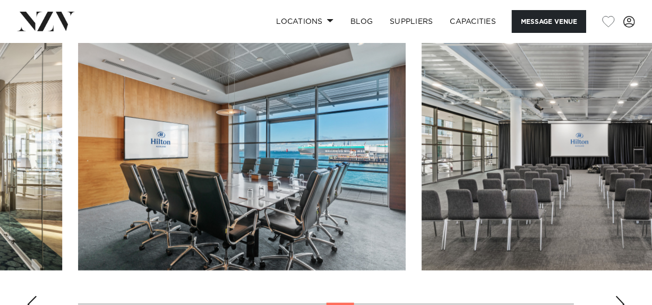
click at [619, 297] on div "Next slide" at bounding box center [620, 304] width 11 height 17
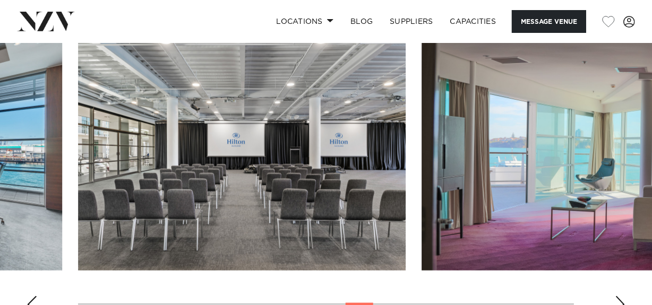
click at [619, 297] on div "Next slide" at bounding box center [620, 304] width 11 height 17
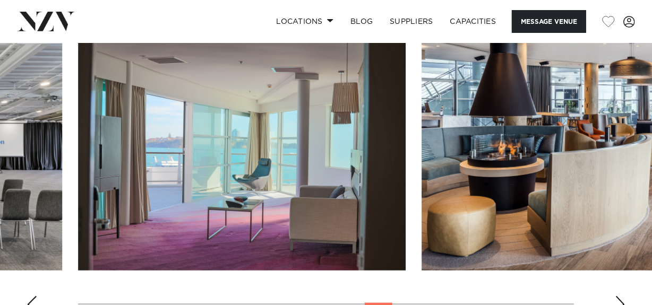
click at [619, 297] on div "Next slide" at bounding box center [620, 304] width 11 height 17
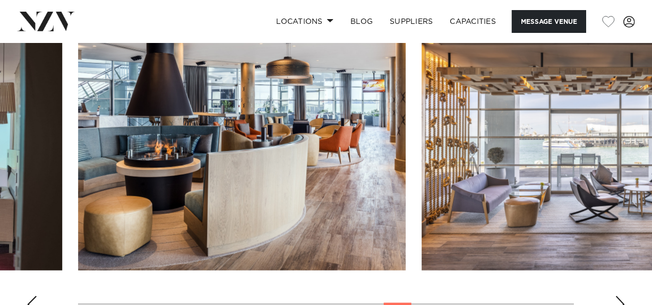
click at [619, 297] on div "Next slide" at bounding box center [620, 304] width 11 height 17
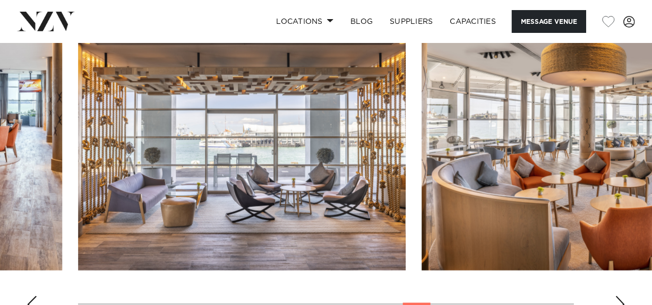
click at [619, 297] on div "Next slide" at bounding box center [620, 304] width 11 height 17
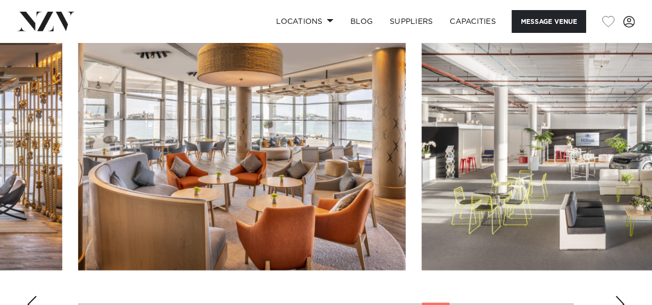
click at [619, 297] on div "Next slide" at bounding box center [620, 304] width 11 height 17
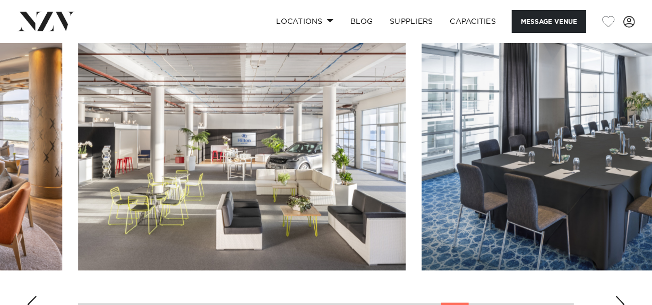
click at [619, 297] on div "Next slide" at bounding box center [620, 304] width 11 height 17
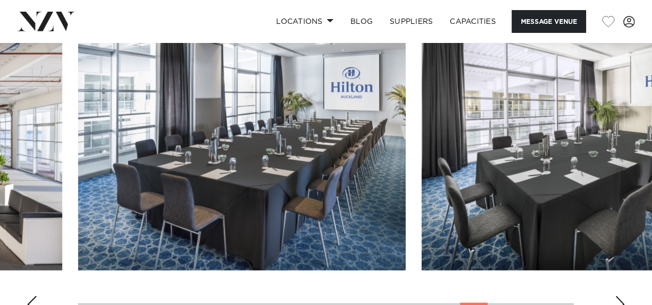
click at [619, 297] on div "Next slide" at bounding box center [620, 304] width 11 height 17
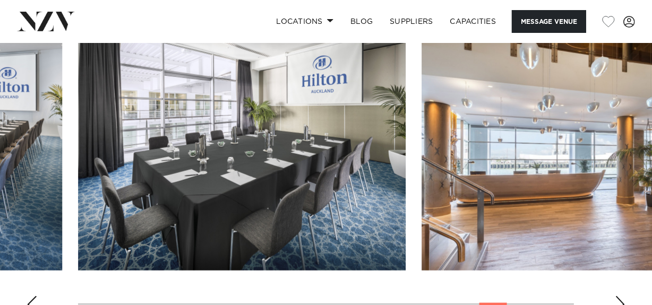
click at [619, 297] on div "Next slide" at bounding box center [620, 304] width 11 height 17
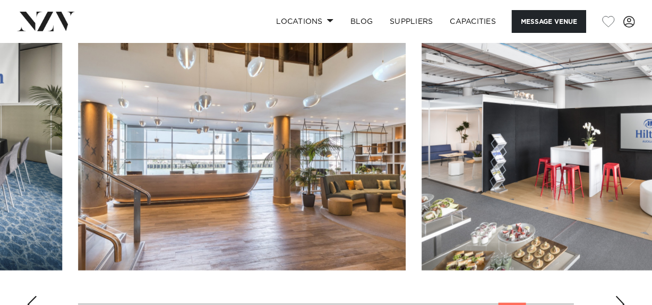
click at [619, 297] on div "Next slide" at bounding box center [620, 304] width 11 height 17
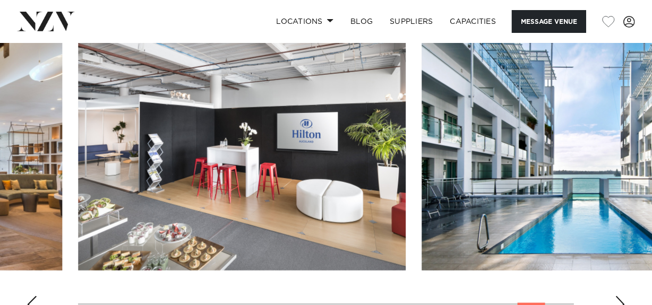
click at [619, 297] on div "Next slide" at bounding box center [620, 304] width 11 height 17
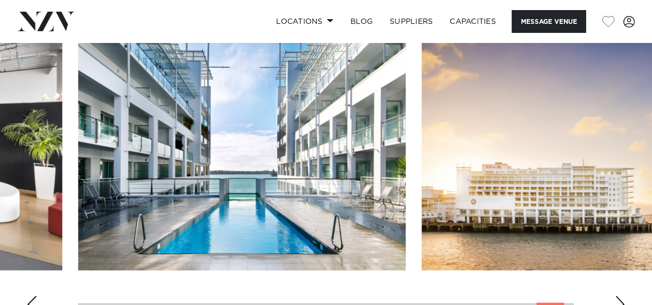
click at [619, 297] on div "Next slide" at bounding box center [620, 304] width 11 height 17
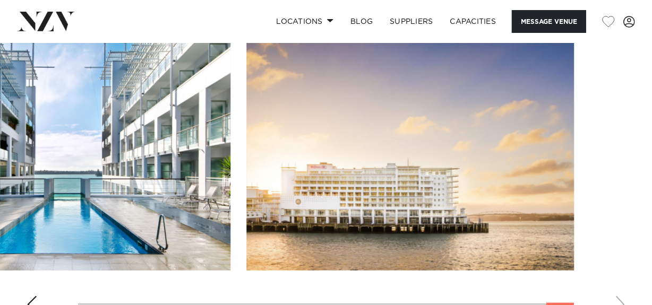
click at [619, 297] on swiper-container at bounding box center [326, 176] width 652 height 292
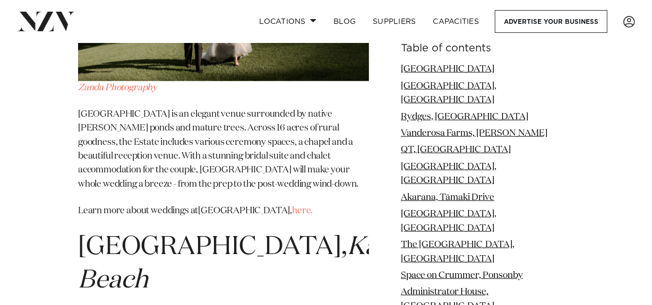
scroll to position [15316, 0]
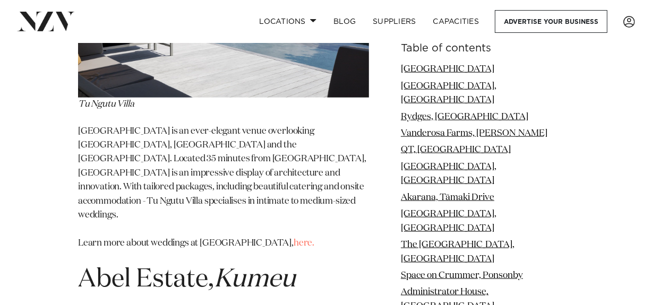
scroll to position [11886, 0]
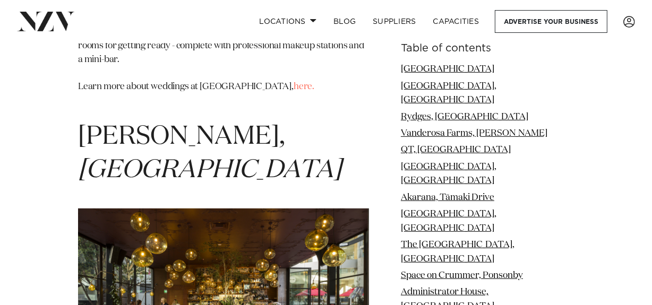
scroll to position [7578, 0]
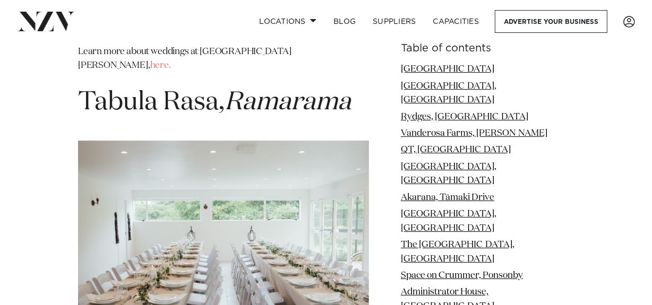
scroll to position [6694, 0]
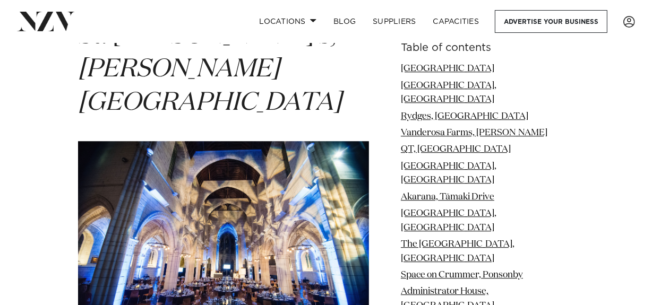
scroll to position [6229, 0]
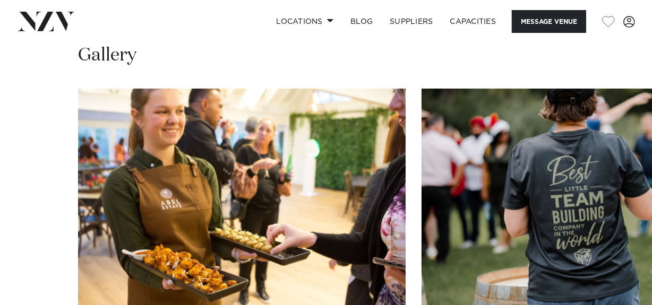
scroll to position [1083, 0]
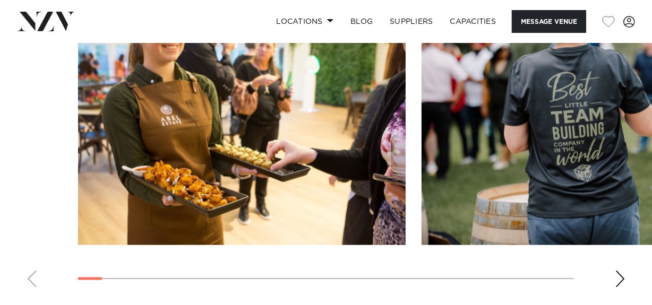
click at [621, 288] on div "Next slide" at bounding box center [620, 279] width 11 height 17
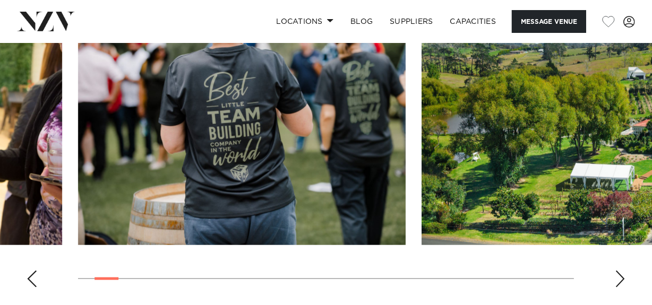
click at [621, 288] on div "Next slide" at bounding box center [620, 279] width 11 height 17
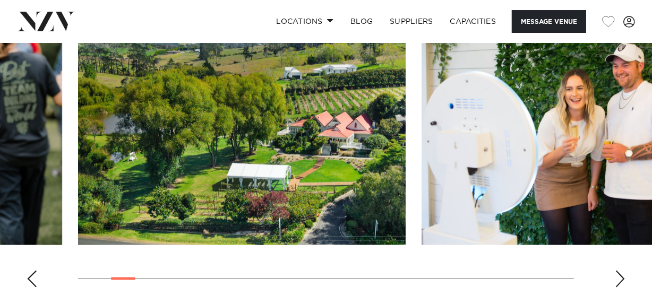
click at [621, 288] on div "Next slide" at bounding box center [620, 279] width 11 height 17
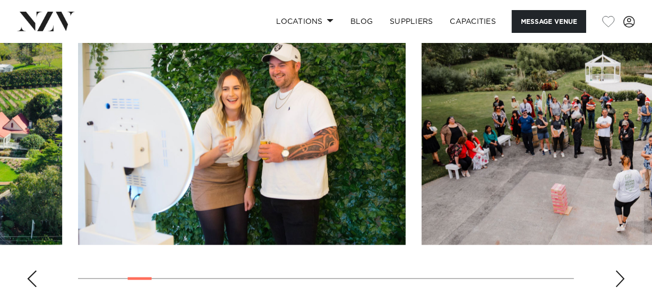
click at [621, 288] on div "Next slide" at bounding box center [620, 279] width 11 height 17
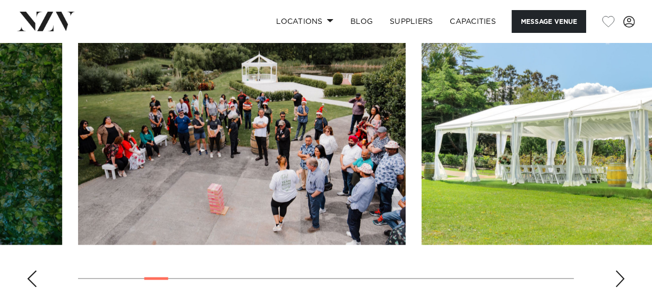
click at [621, 288] on div "Next slide" at bounding box center [620, 279] width 11 height 17
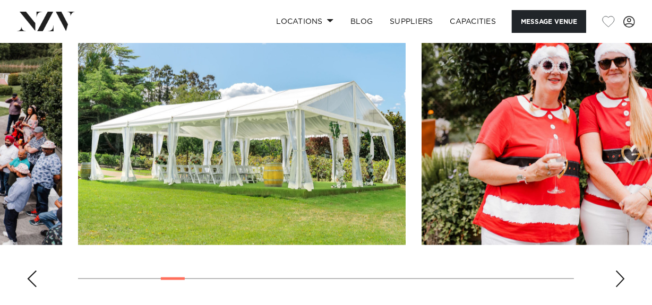
click at [621, 288] on div "Next slide" at bounding box center [620, 279] width 11 height 17
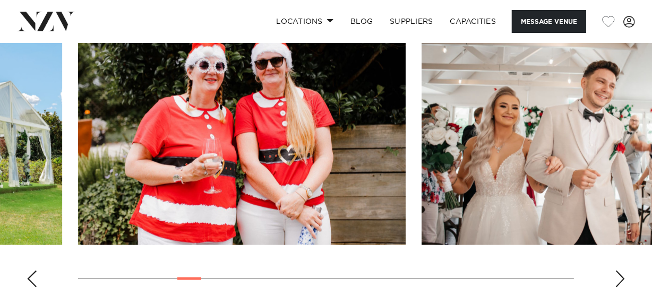
click at [621, 288] on div "Next slide" at bounding box center [620, 279] width 11 height 17
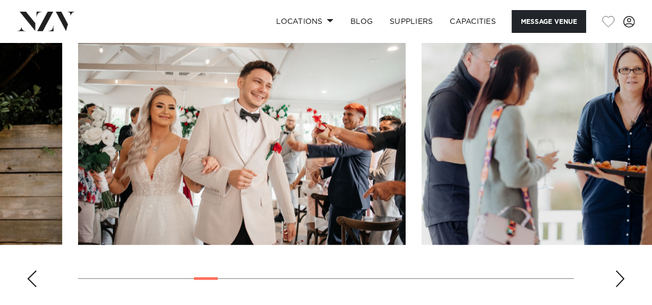
click at [621, 288] on div "Next slide" at bounding box center [620, 279] width 11 height 17
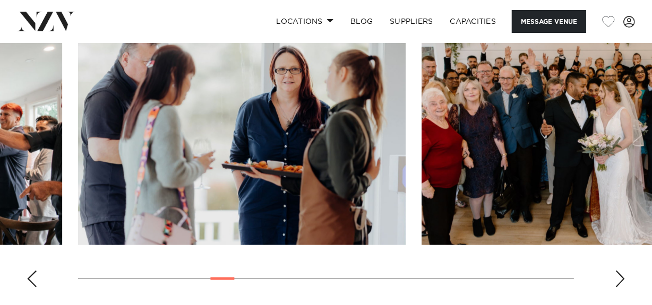
click at [621, 288] on div "Next slide" at bounding box center [620, 279] width 11 height 17
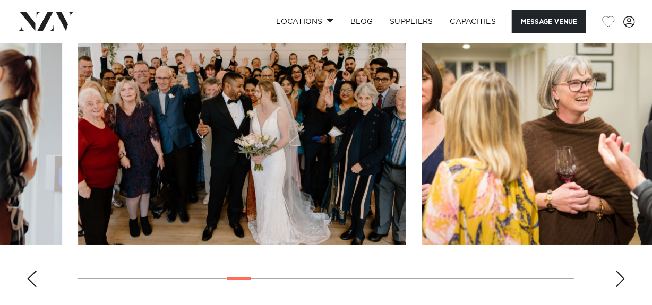
click at [621, 288] on div "Next slide" at bounding box center [620, 279] width 11 height 17
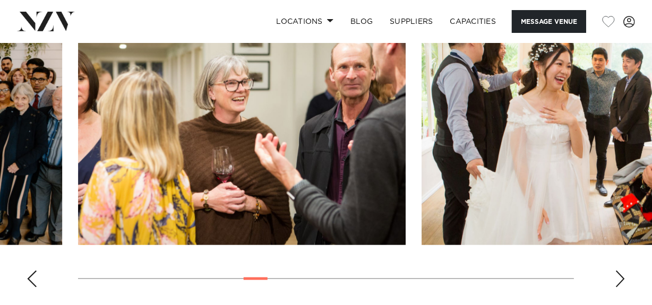
click at [621, 288] on div "Next slide" at bounding box center [620, 279] width 11 height 17
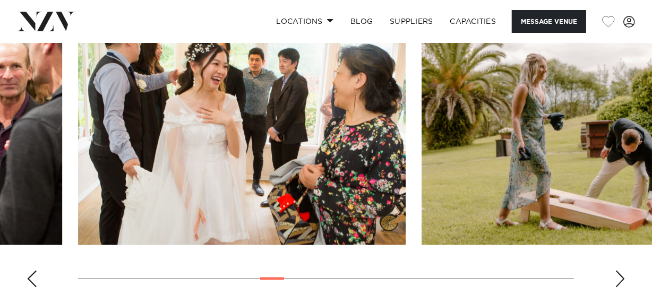
click at [621, 288] on div "Next slide" at bounding box center [620, 279] width 11 height 17
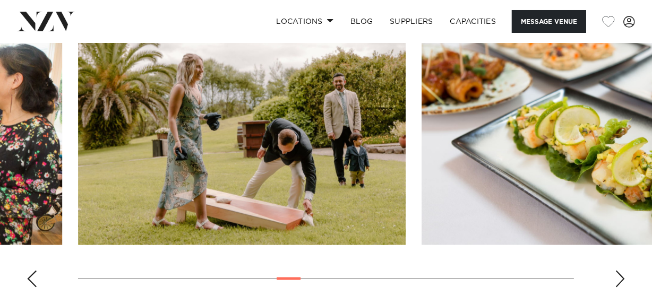
click at [621, 288] on div "Next slide" at bounding box center [620, 279] width 11 height 17
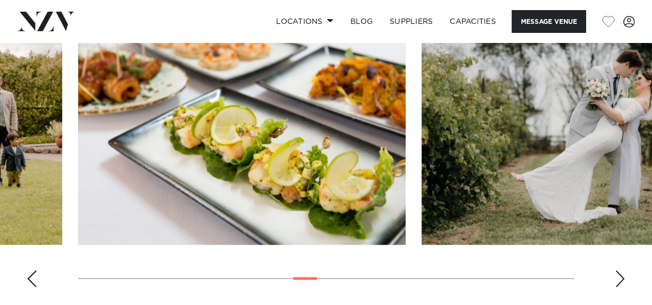
click at [621, 288] on div "Next slide" at bounding box center [620, 279] width 11 height 17
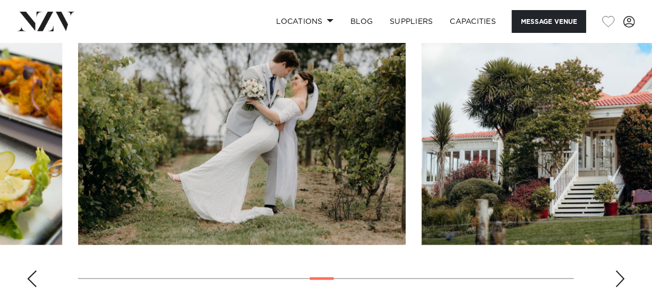
click at [621, 288] on div "Next slide" at bounding box center [620, 279] width 11 height 17
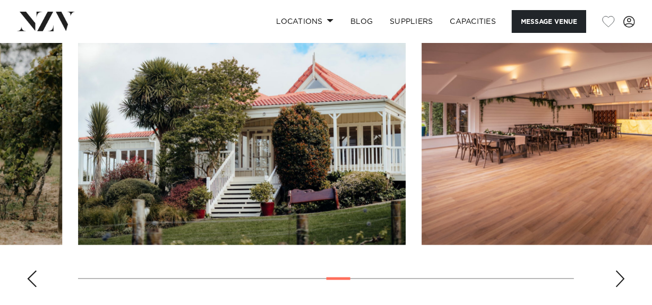
click at [621, 288] on div "Next slide" at bounding box center [620, 279] width 11 height 17
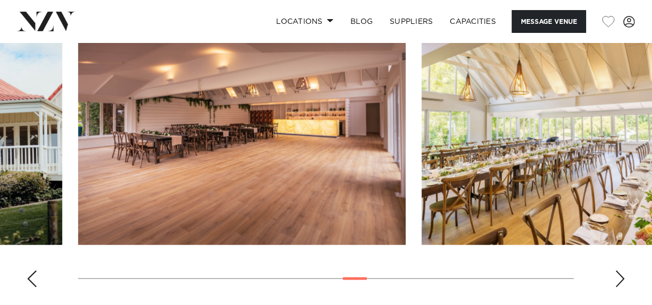
click at [621, 288] on div "Next slide" at bounding box center [620, 279] width 11 height 17
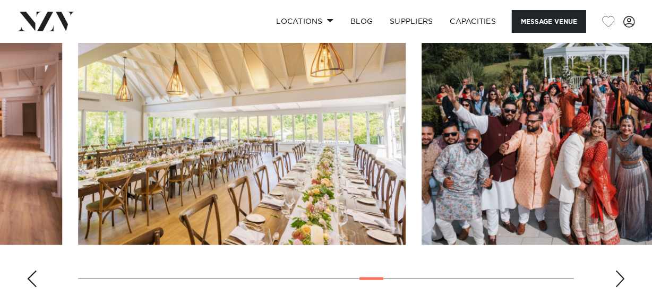
click at [621, 288] on div "Next slide" at bounding box center [620, 279] width 11 height 17
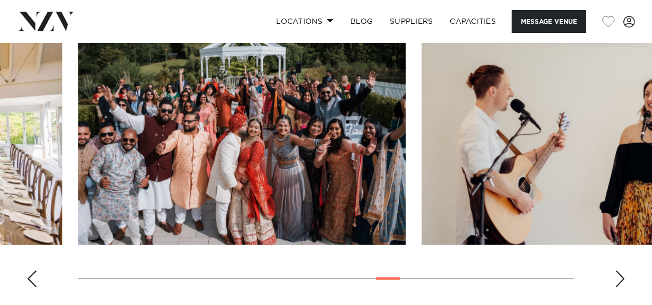
click at [621, 288] on div "Next slide" at bounding box center [620, 279] width 11 height 17
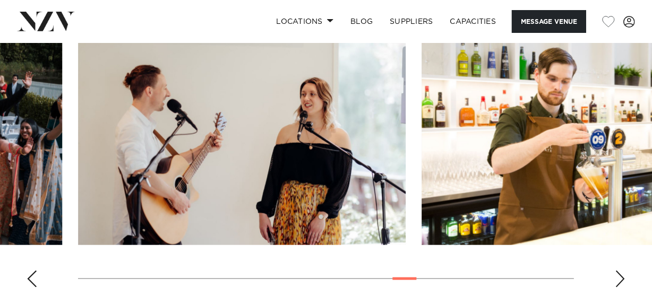
click at [621, 288] on div "Next slide" at bounding box center [620, 279] width 11 height 17
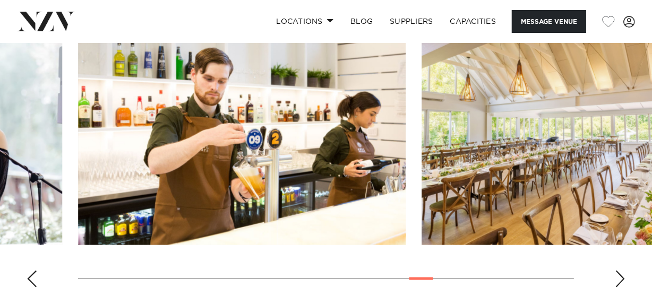
click at [621, 288] on div "Next slide" at bounding box center [620, 279] width 11 height 17
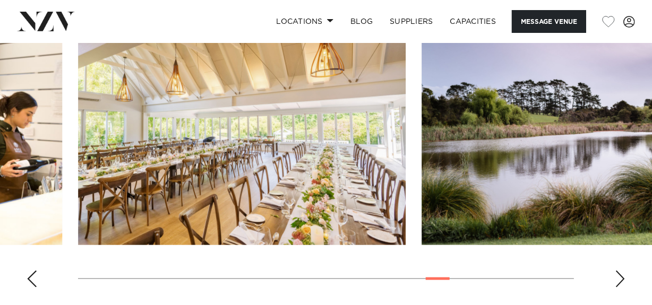
click at [621, 288] on div "Next slide" at bounding box center [620, 279] width 11 height 17
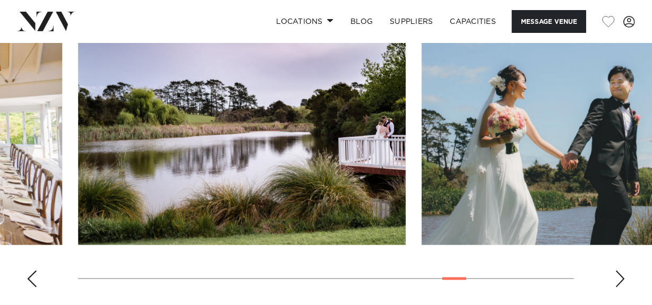
click at [621, 288] on div "Next slide" at bounding box center [620, 279] width 11 height 17
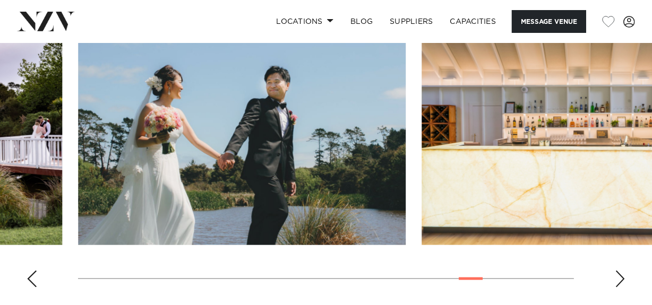
click at [621, 288] on div "Next slide" at bounding box center [620, 279] width 11 height 17
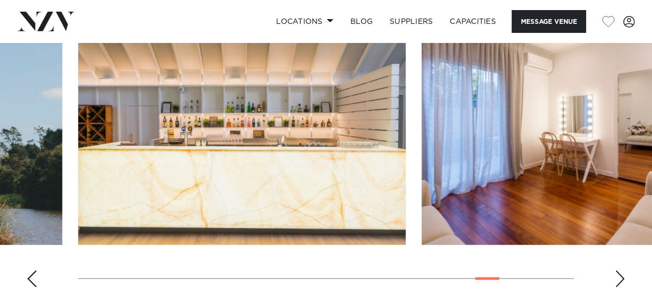
click at [621, 288] on div "Next slide" at bounding box center [620, 279] width 11 height 17
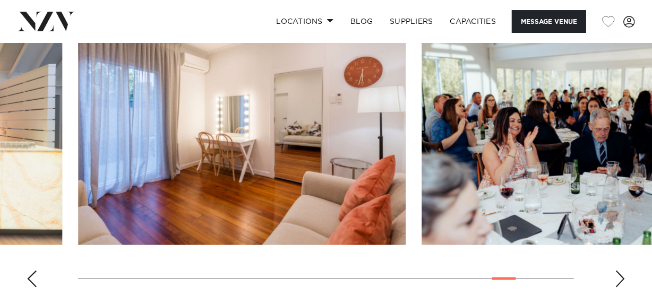
click at [621, 288] on div "Next slide" at bounding box center [620, 279] width 11 height 17
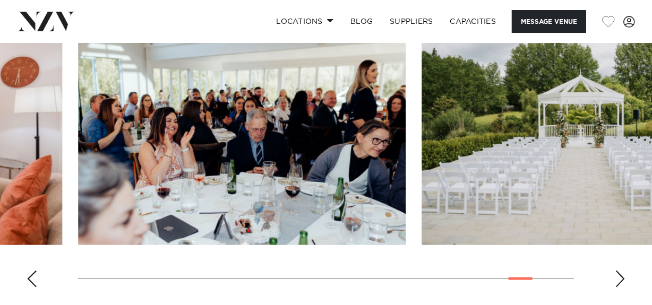
click at [621, 288] on div "Next slide" at bounding box center [620, 279] width 11 height 17
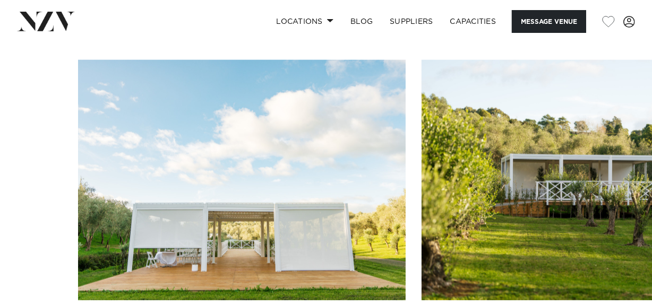
scroll to position [1347, 0]
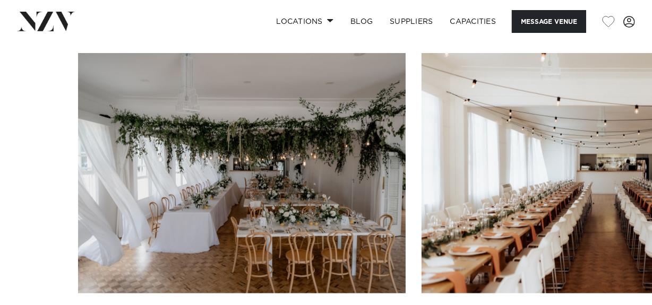
scroll to position [1036, 0]
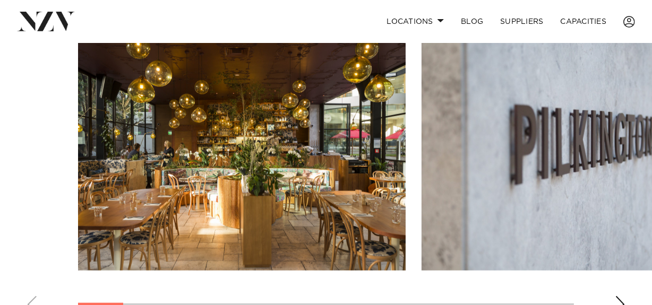
scroll to position [689, 0]
click at [623, 301] on div "Next slide" at bounding box center [620, 305] width 11 height 17
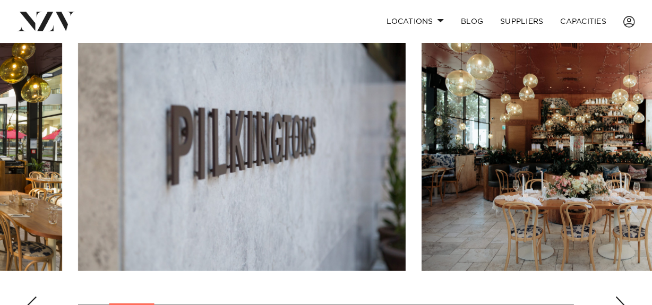
click at [623, 301] on div "Next slide" at bounding box center [620, 305] width 11 height 17
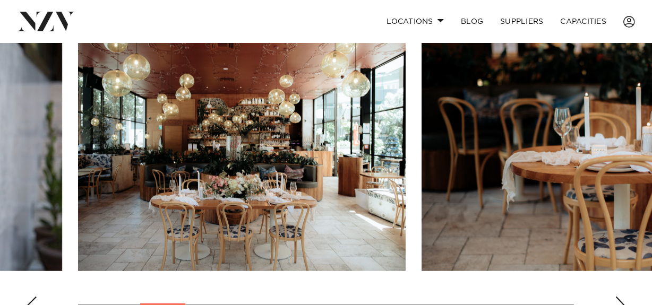
click at [623, 301] on div "Next slide" at bounding box center [620, 305] width 11 height 17
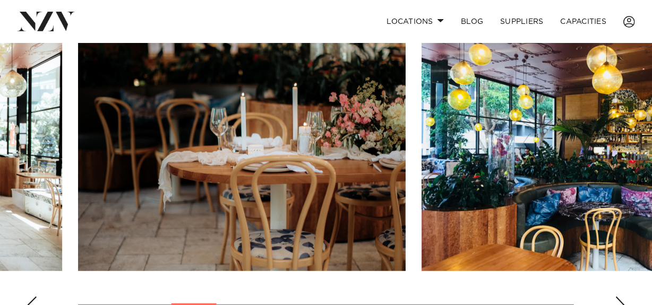
click at [623, 301] on div "Next slide" at bounding box center [620, 305] width 11 height 17
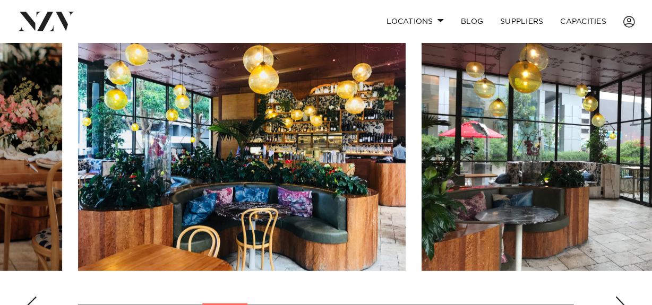
click at [623, 301] on div "Next slide" at bounding box center [620, 305] width 11 height 17
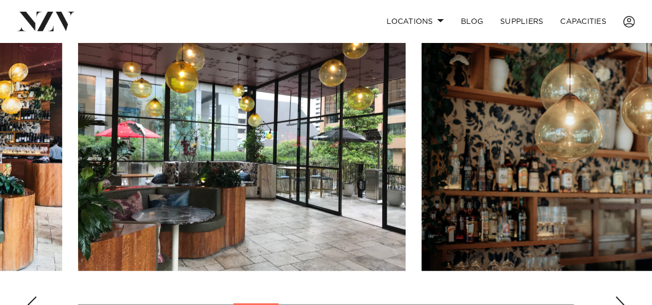
click at [623, 301] on div "Next slide" at bounding box center [620, 305] width 11 height 17
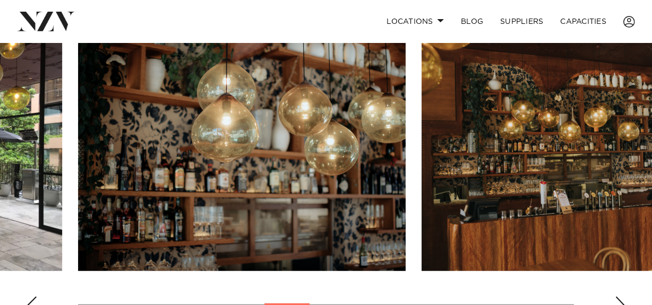
click at [623, 301] on div "Next slide" at bounding box center [620, 305] width 11 height 17
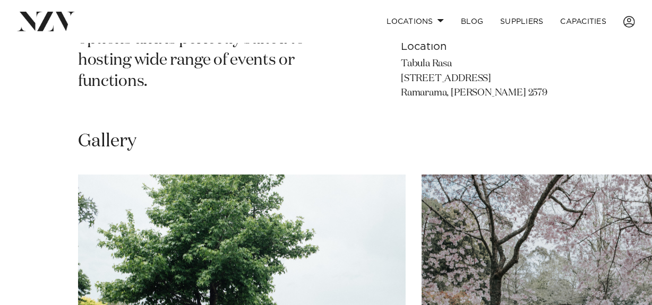
scroll to position [783, 0]
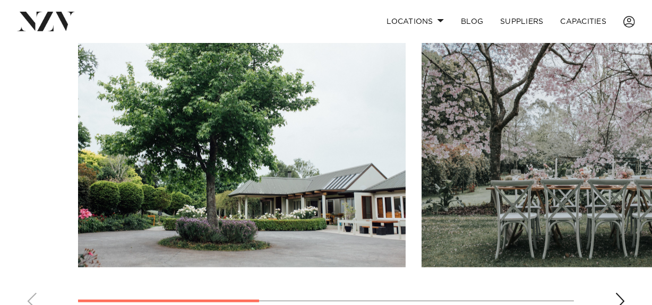
click at [621, 298] on div "Next slide" at bounding box center [620, 301] width 11 height 17
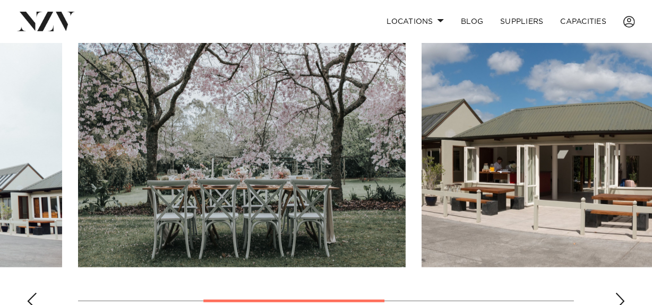
click at [621, 298] on div "Next slide" at bounding box center [620, 301] width 11 height 17
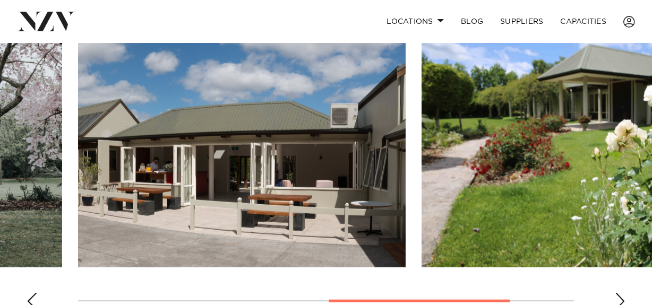
click at [621, 298] on div "Next slide" at bounding box center [620, 301] width 11 height 17
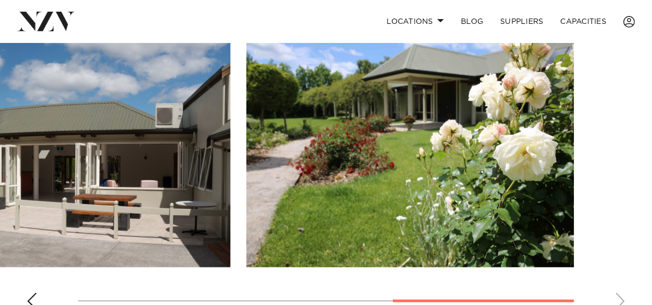
click at [621, 298] on swiper-container at bounding box center [326, 173] width 652 height 292
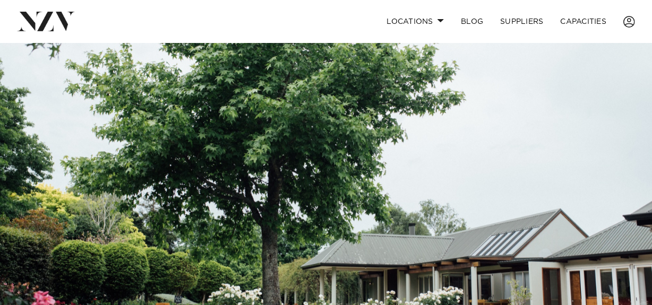
scroll to position [0, 0]
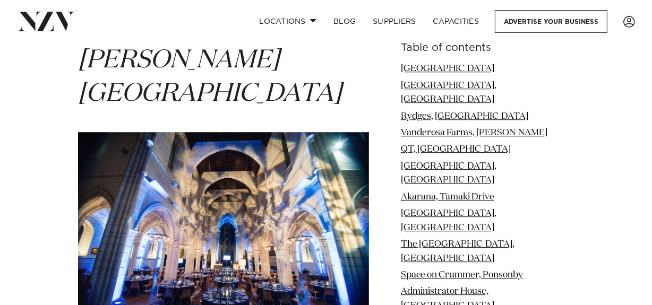
scroll to position [6335, 0]
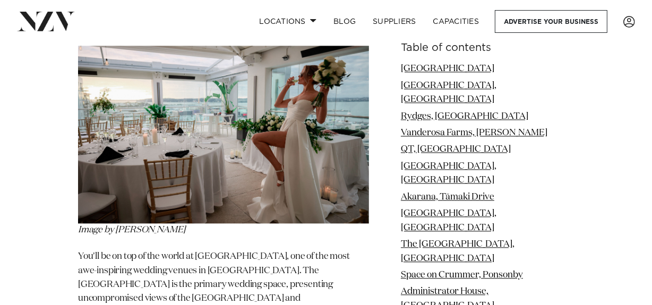
scroll to position [2142, 0]
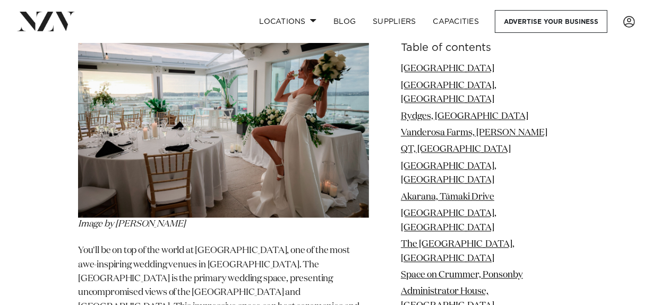
drag, startPoint x: 87, startPoint y: 278, endPoint x: 152, endPoint y: 275, distance: 66.0
drag, startPoint x: 72, startPoint y: 281, endPoint x: 307, endPoint y: 268, distance: 235.1
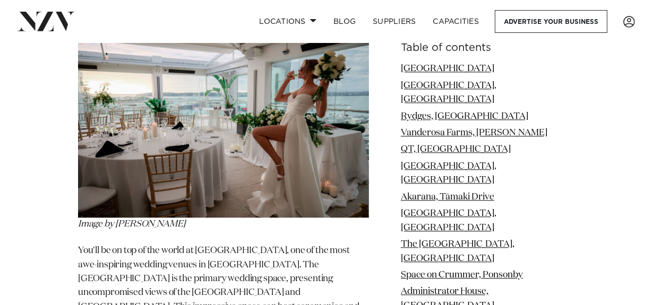
copy span "Vanderosa Farms, Leigh"
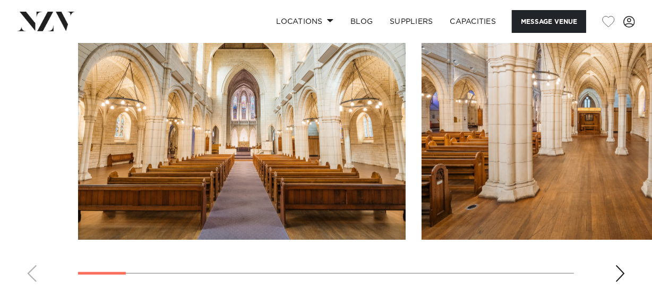
scroll to position [1072, 0]
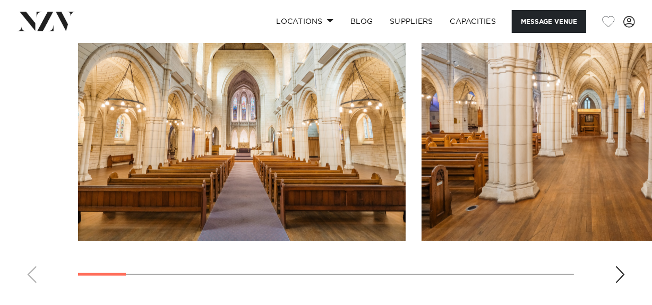
click at [627, 262] on swiper-container at bounding box center [326, 147] width 652 height 292
click at [622, 267] on div "Next slide" at bounding box center [620, 275] width 11 height 17
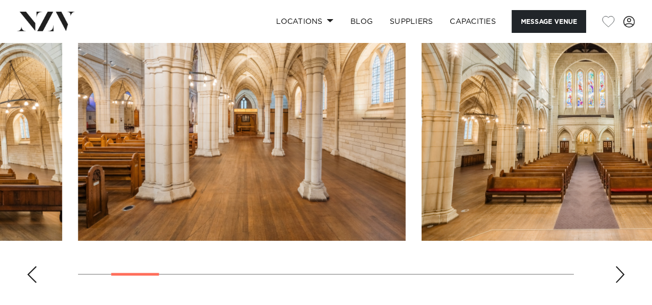
click at [622, 267] on div "Next slide" at bounding box center [620, 275] width 11 height 17
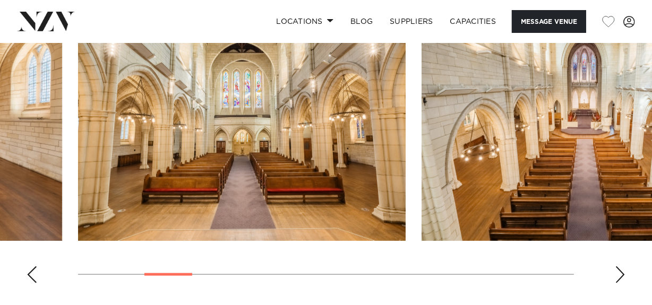
click at [622, 267] on div "Next slide" at bounding box center [620, 275] width 11 height 17
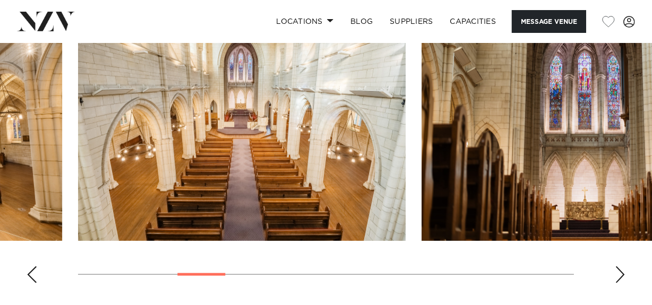
click at [622, 267] on div "Next slide" at bounding box center [620, 275] width 11 height 17
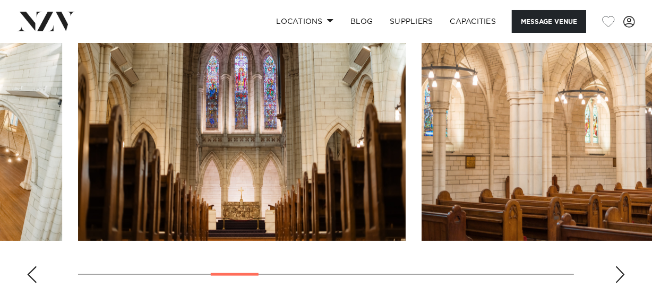
click at [622, 267] on div "Next slide" at bounding box center [620, 275] width 11 height 17
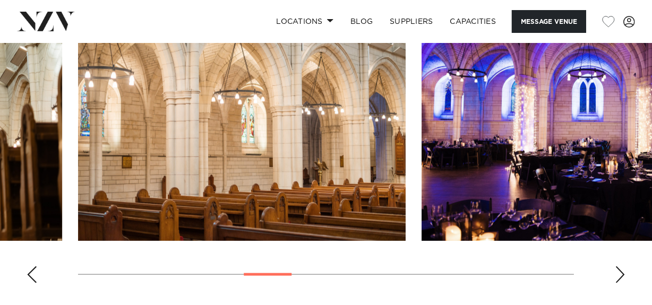
click at [622, 267] on div "Next slide" at bounding box center [620, 275] width 11 height 17
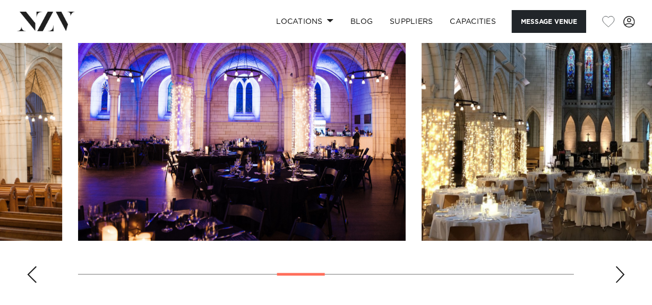
click at [622, 267] on div "Next slide" at bounding box center [620, 275] width 11 height 17
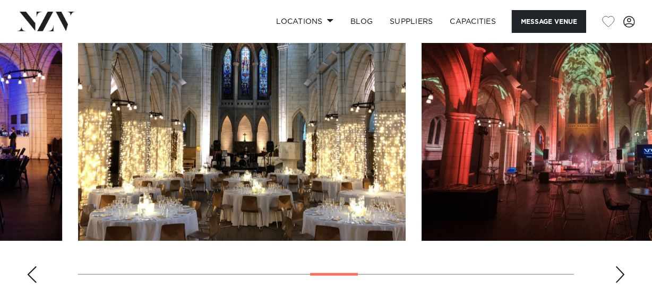
click at [622, 267] on div "Next slide" at bounding box center [620, 275] width 11 height 17
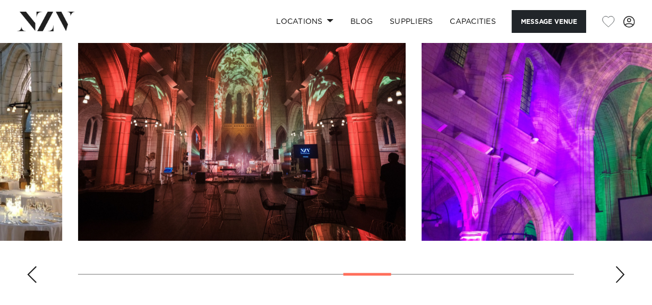
click at [622, 267] on div "Next slide" at bounding box center [620, 275] width 11 height 17
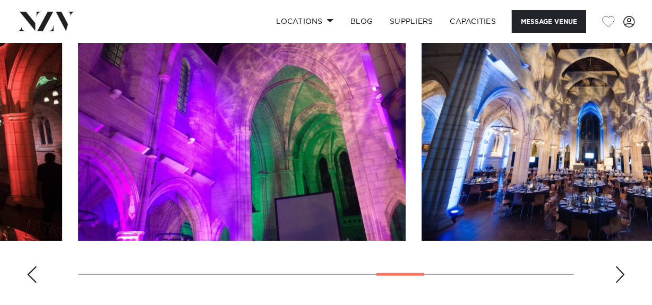
click at [622, 267] on div "Next slide" at bounding box center [620, 275] width 11 height 17
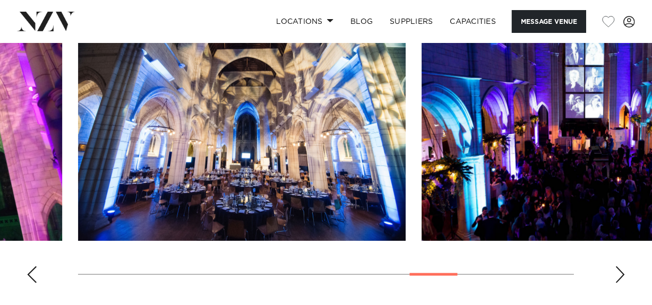
click at [622, 267] on div "Next slide" at bounding box center [620, 275] width 11 height 17
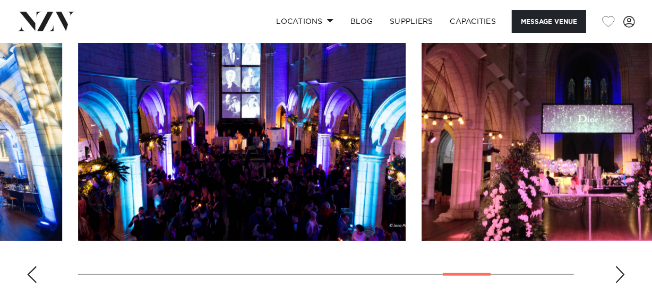
click at [622, 267] on div "Next slide" at bounding box center [620, 275] width 11 height 17
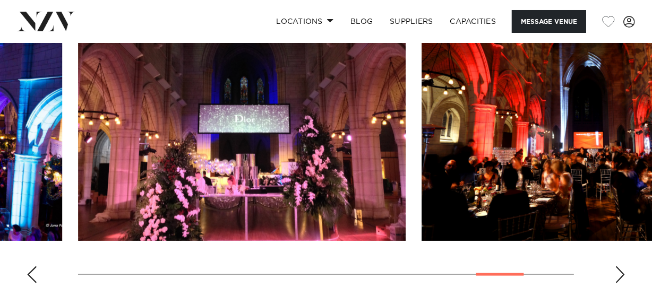
click at [622, 267] on div "Next slide" at bounding box center [620, 275] width 11 height 17
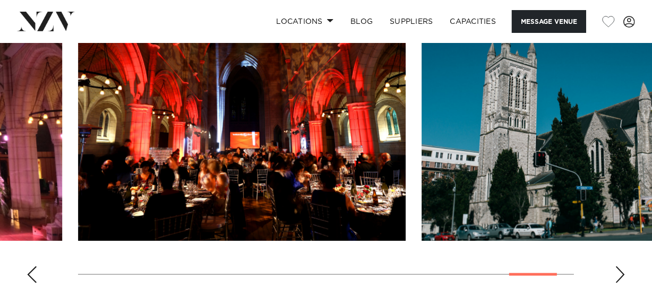
click at [622, 267] on div "Next slide" at bounding box center [620, 275] width 11 height 17
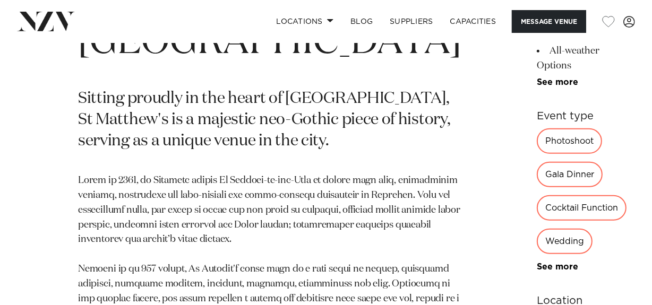
scroll to position [483, 0]
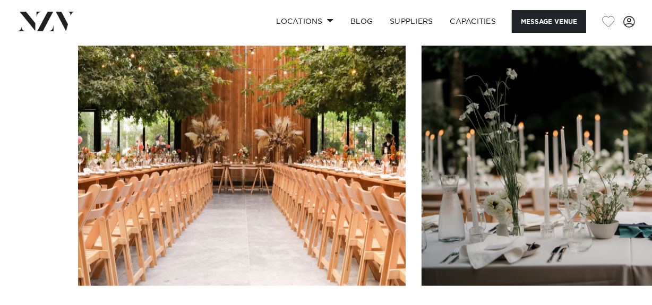
scroll to position [1005, 0]
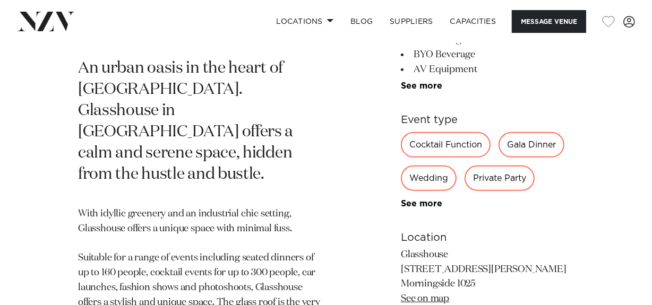
scroll to position [460, 0]
